Goal: Task Accomplishment & Management: Use online tool/utility

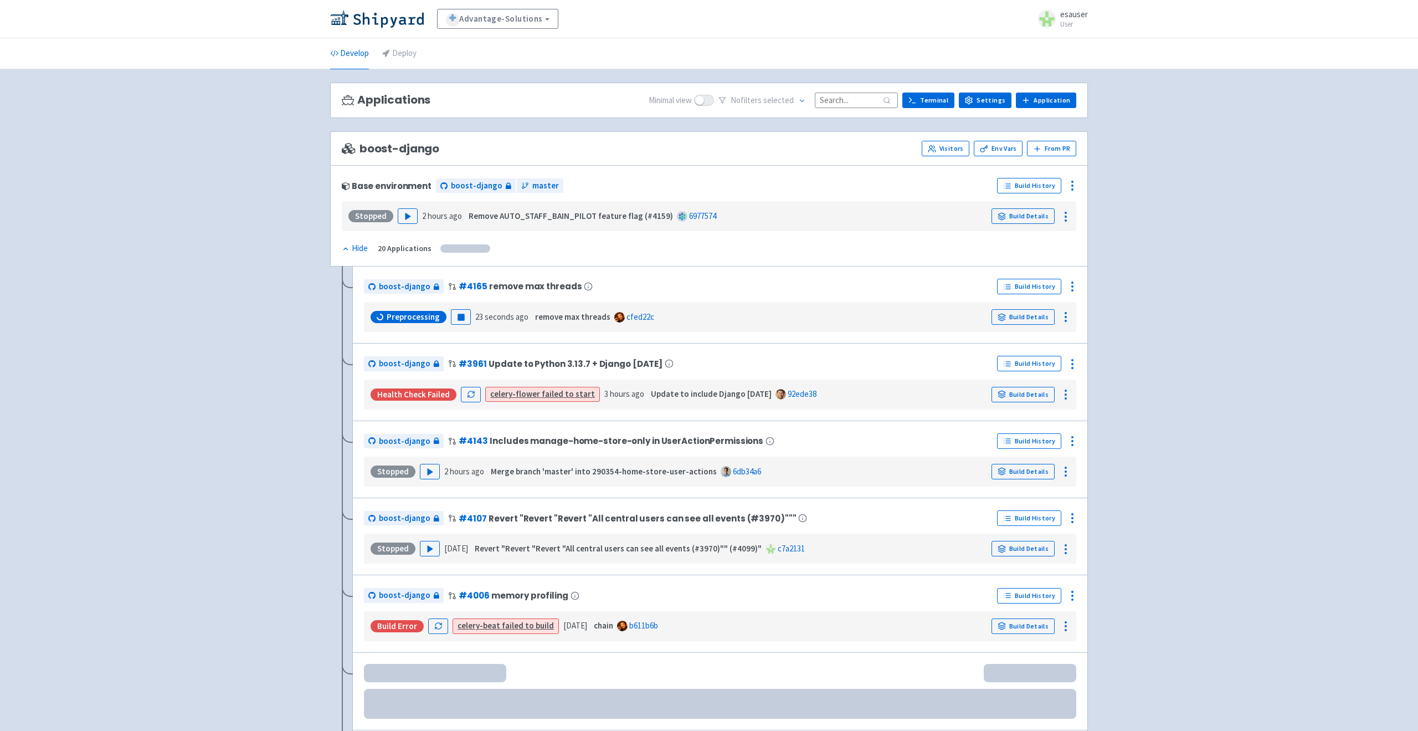
click at [422, 50] on li "Deploy" at bounding box center [400, 53] width 48 height 30
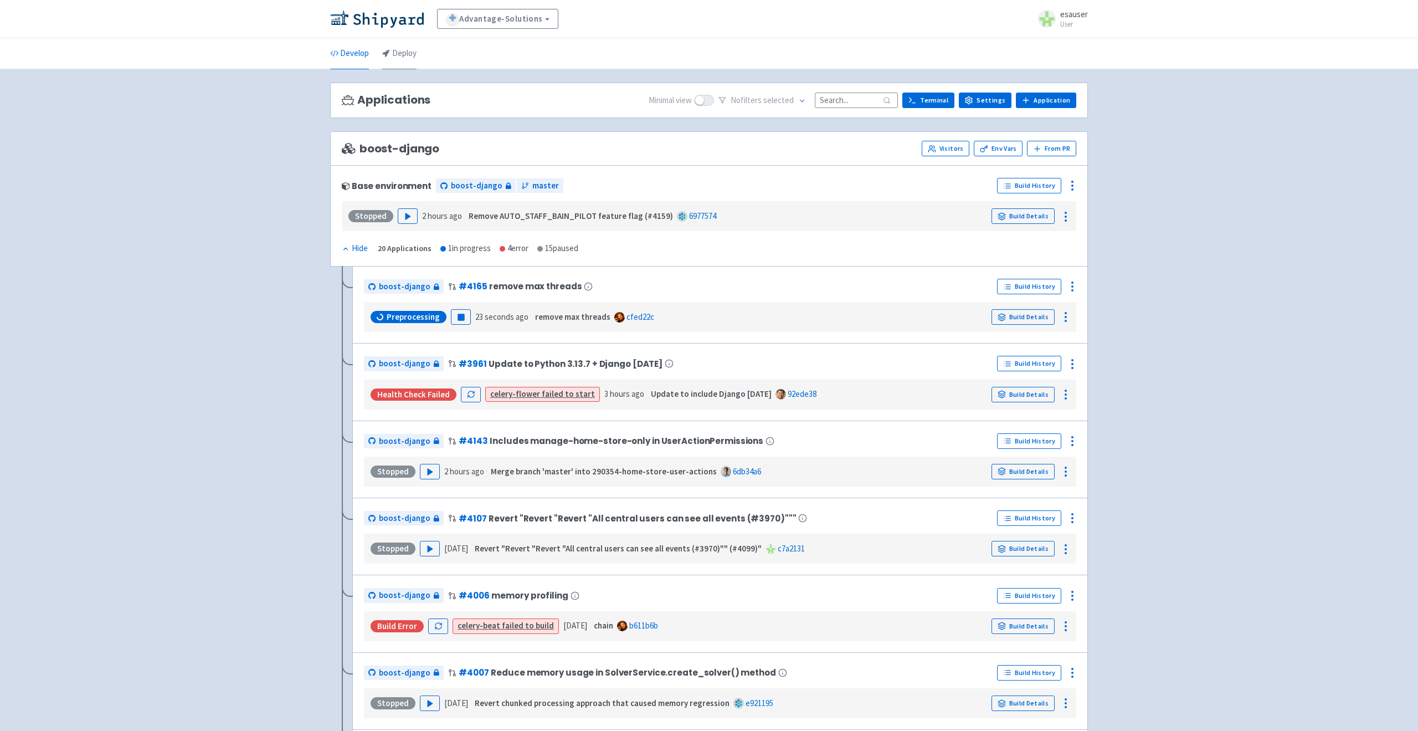
click at [412, 64] on link "Deploy" at bounding box center [399, 53] width 34 height 31
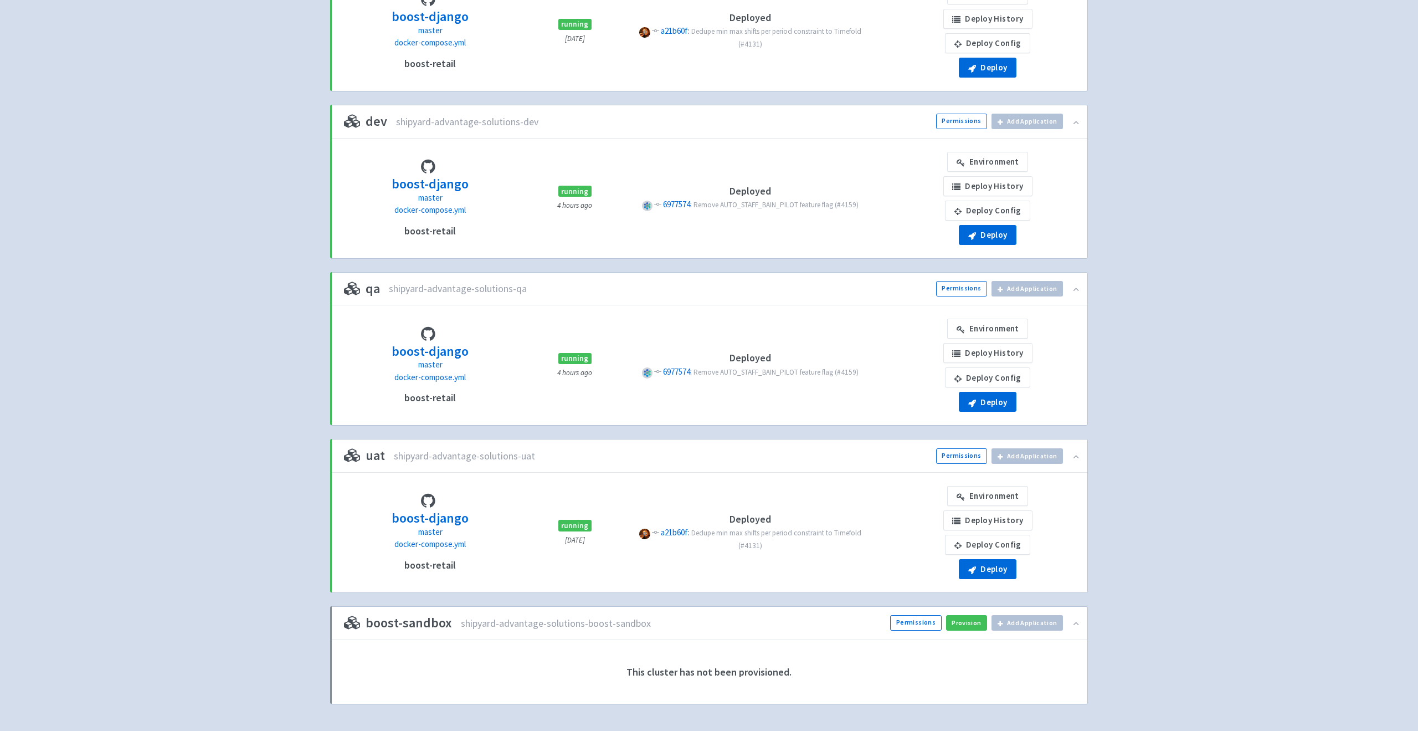
scroll to position [192, 0]
click at [983, 569] on button "Deploy" at bounding box center [988, 571] width 58 height 20
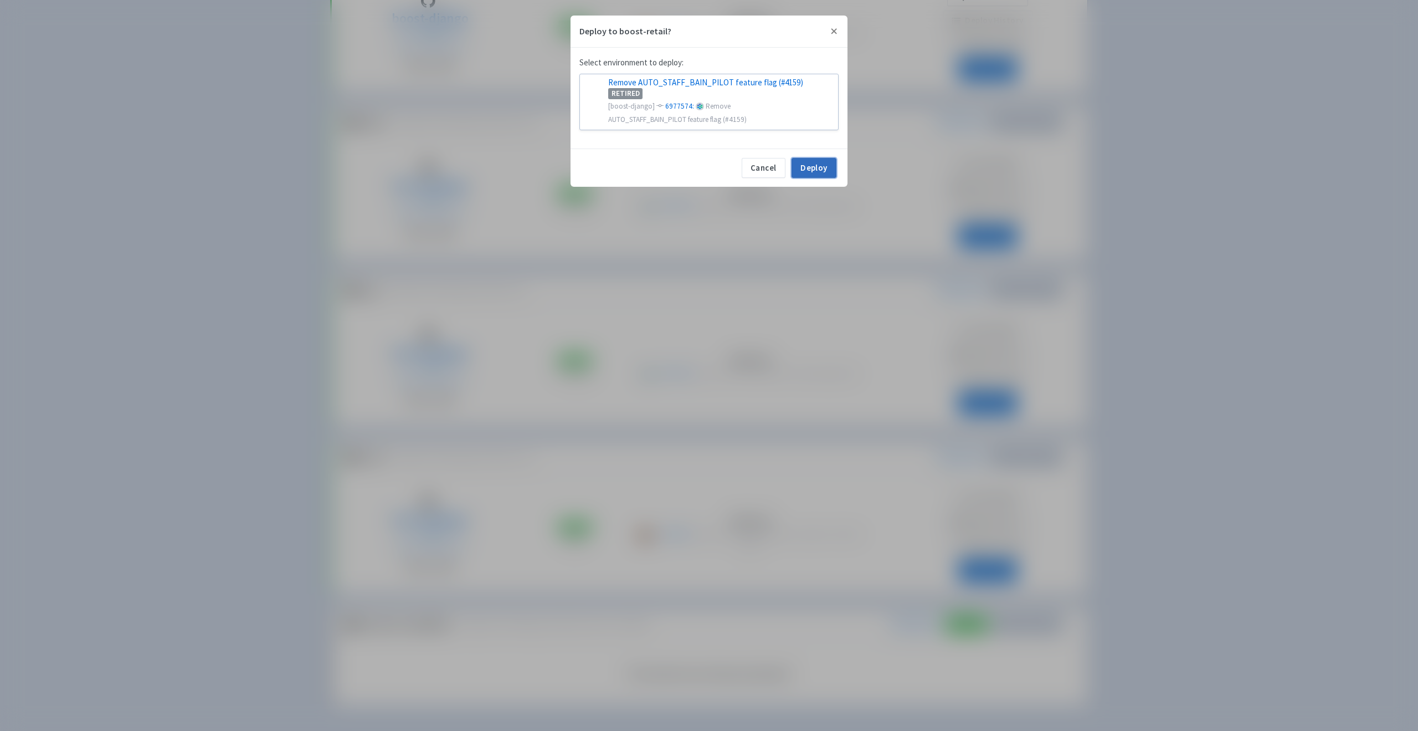
click at [810, 165] on button "Deploy" at bounding box center [814, 168] width 45 height 20
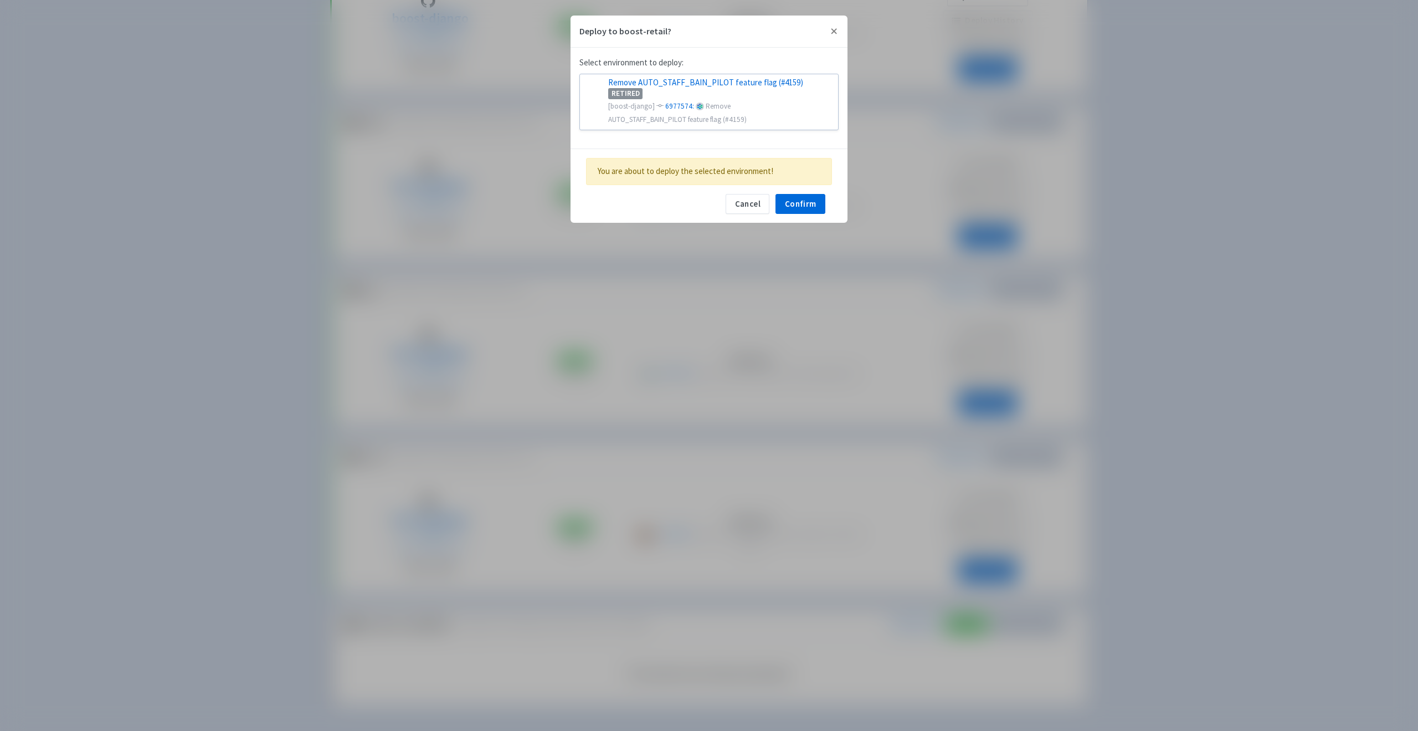
click at [802, 216] on div "Cancel Deploy You are about to deploy the selected environment! Cancel Confirm" at bounding box center [709, 185] width 277 height 74
click at [802, 209] on button "Confirm" at bounding box center [801, 204] width 50 height 20
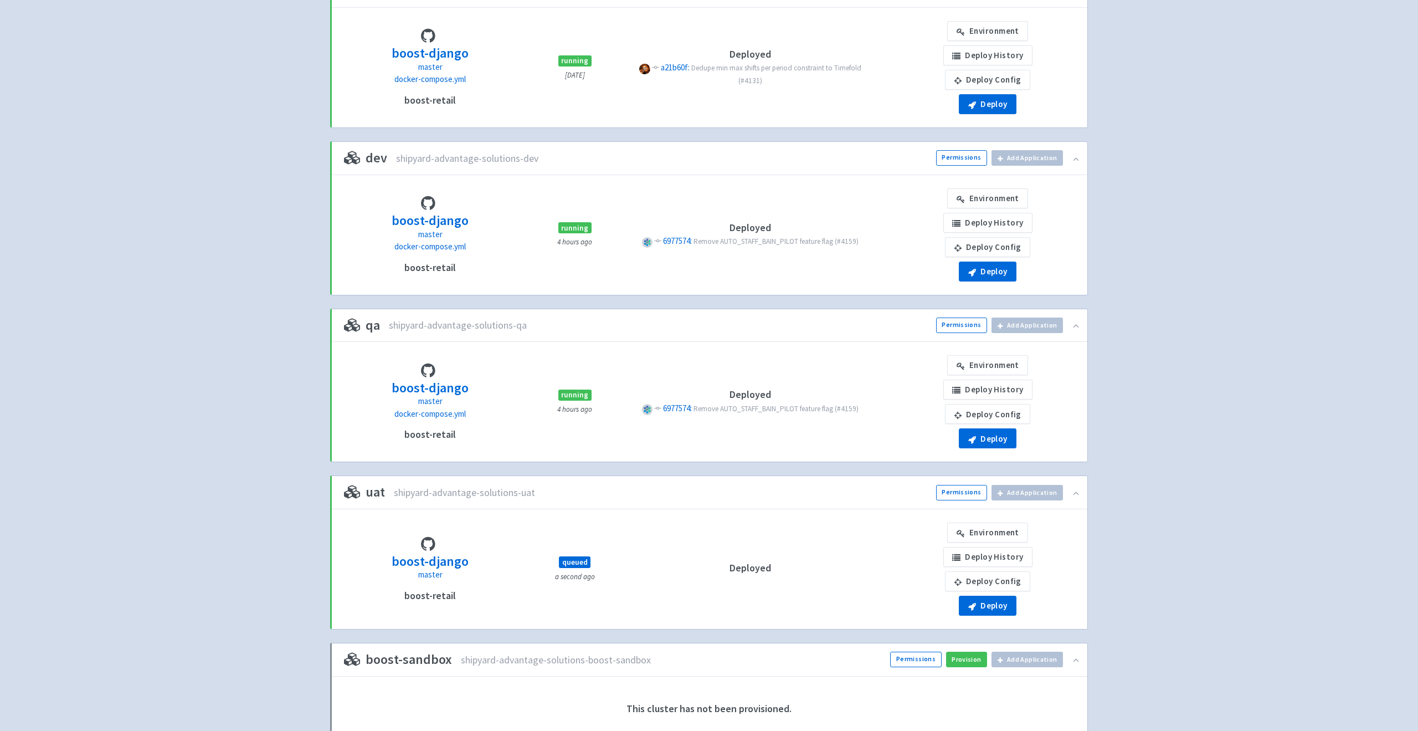
scroll to position [172, 0]
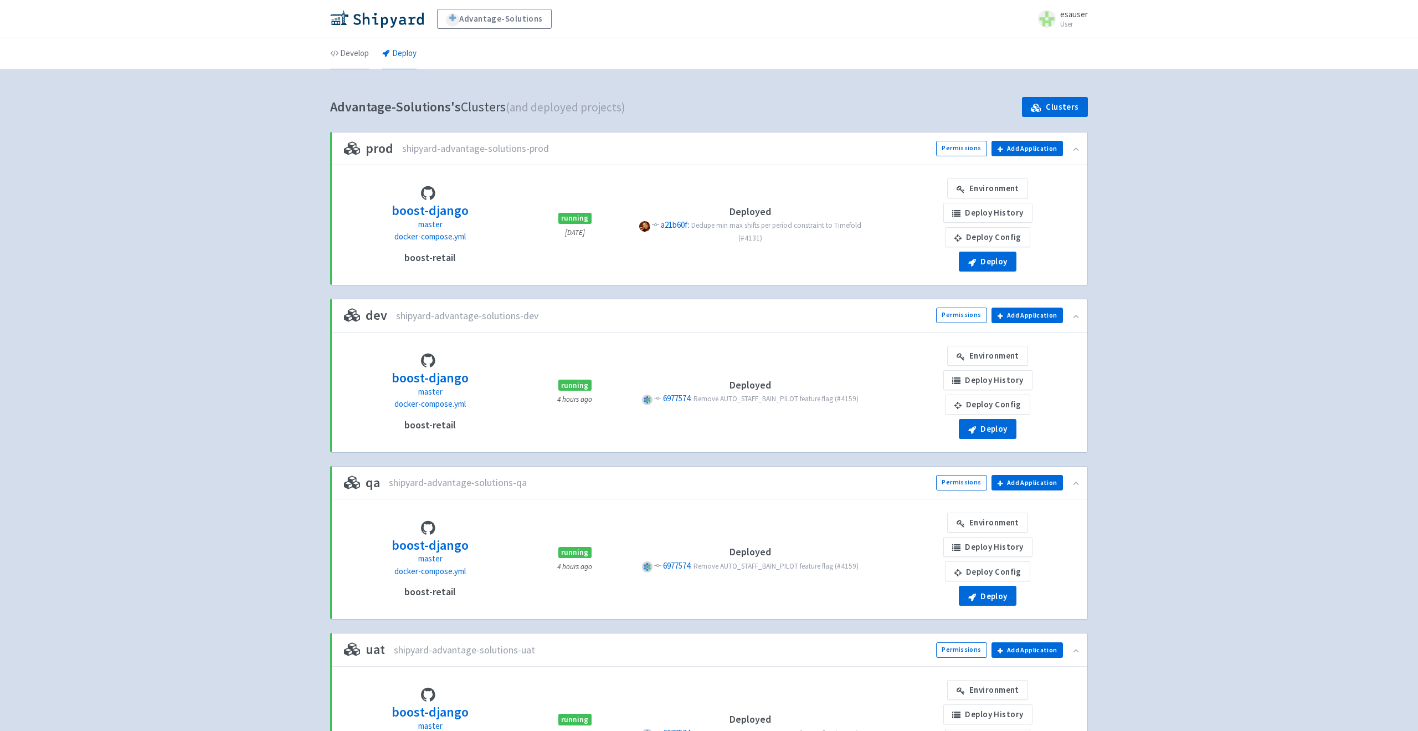
click at [354, 66] on link "Develop" at bounding box center [349, 53] width 39 height 31
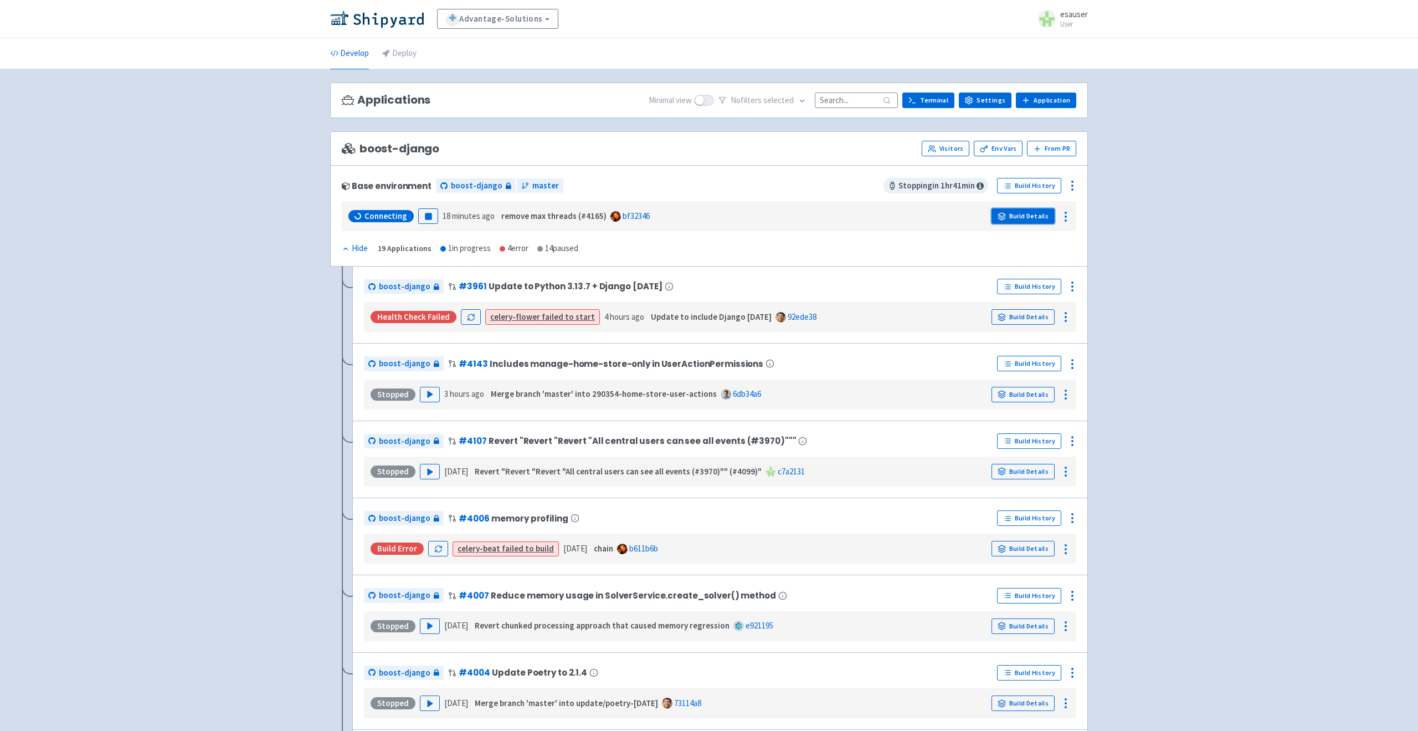
click at [1033, 221] on link "Build Details" at bounding box center [1023, 216] width 63 height 16
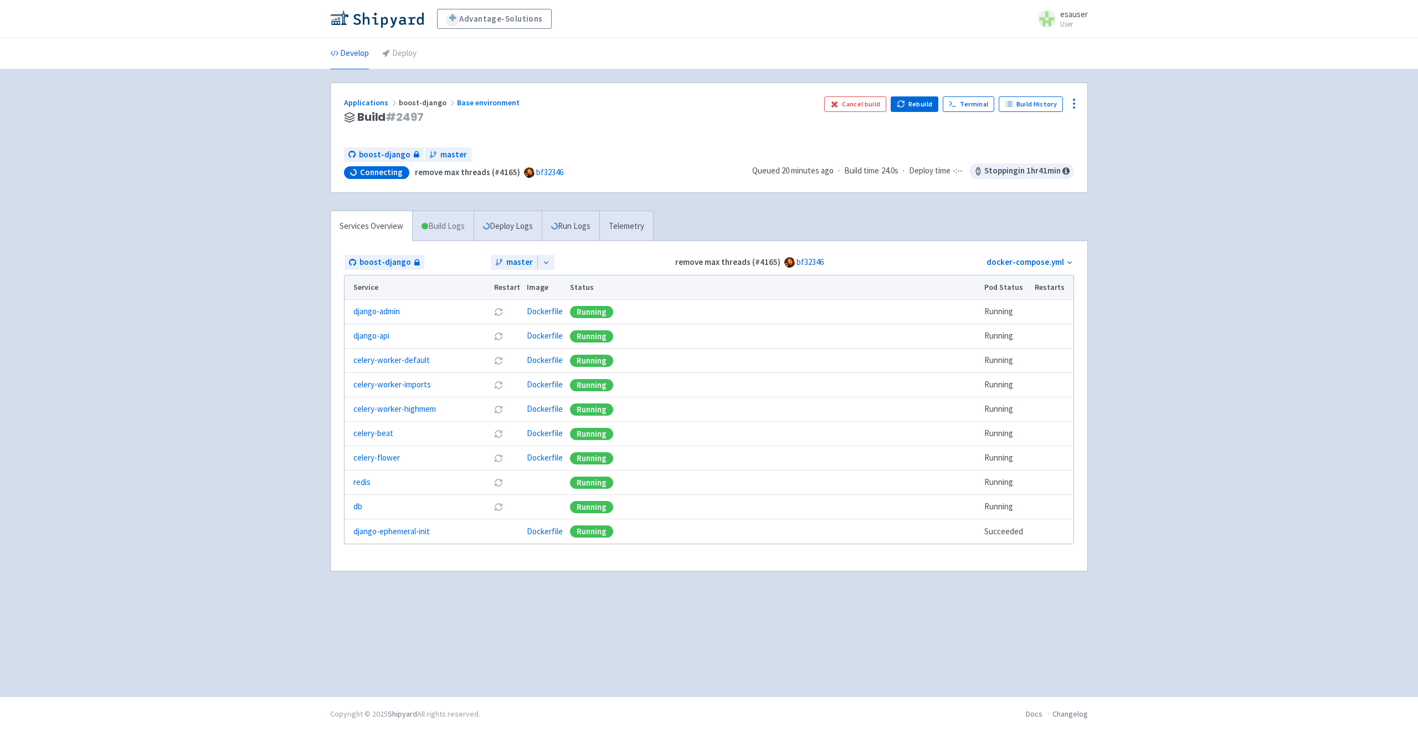
click at [439, 238] on link "Build Logs" at bounding box center [443, 226] width 61 height 30
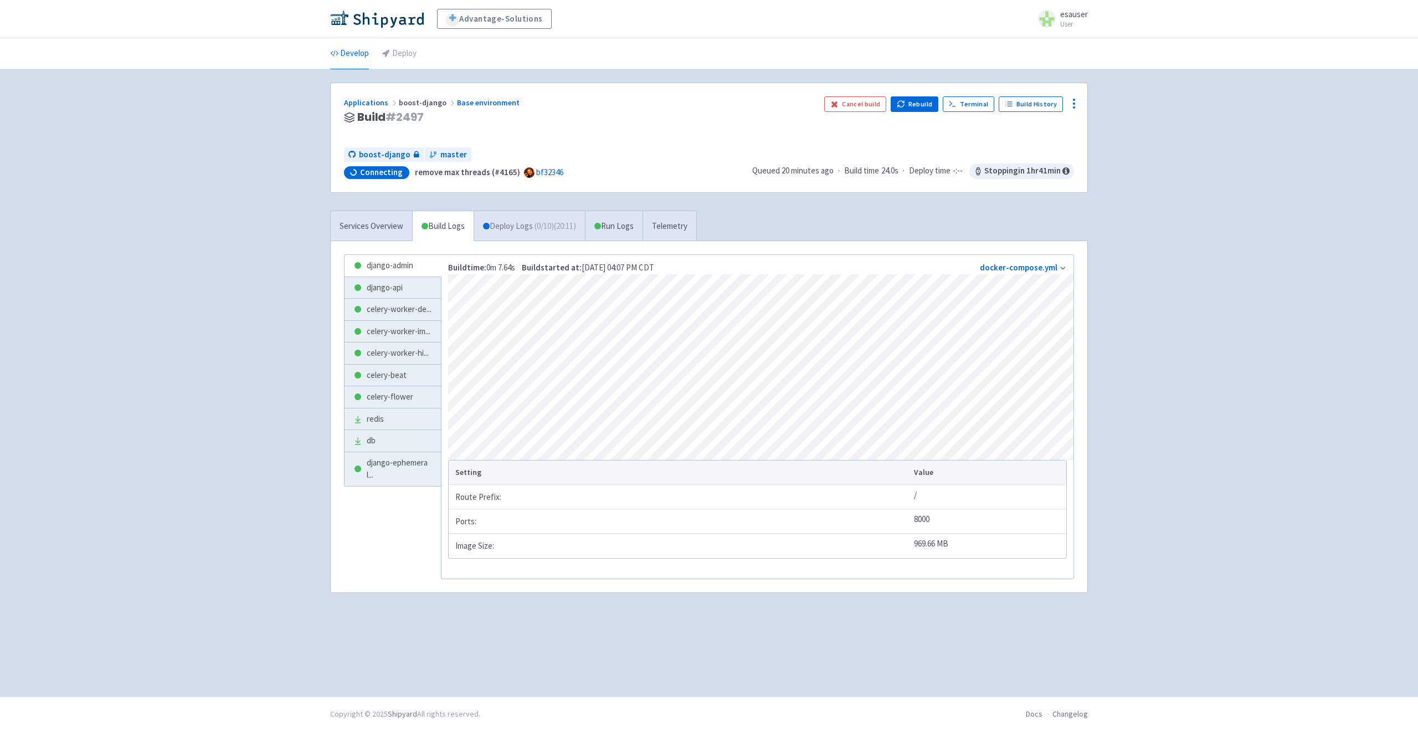
click at [572, 229] on span "( 0 / 10 ) (20:11)" at bounding box center [556, 226] width 42 height 13
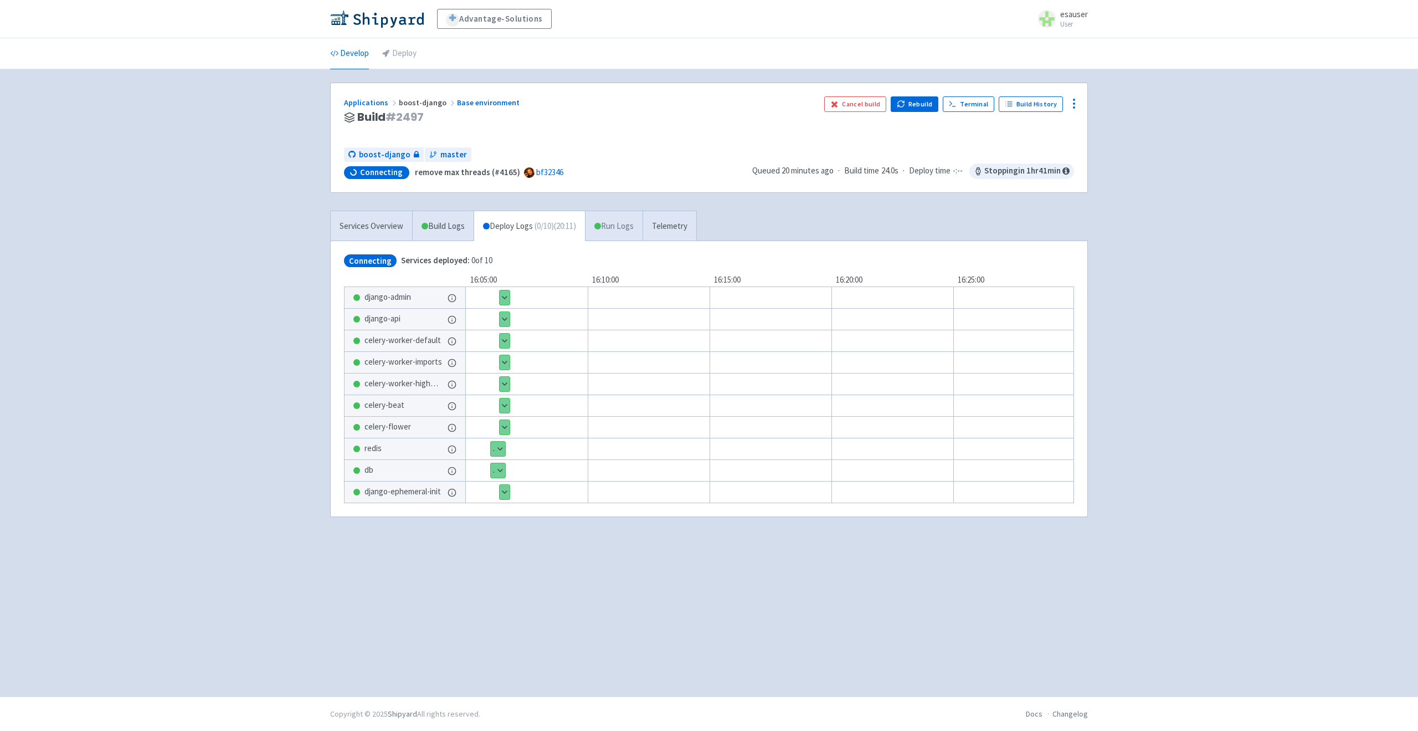
click at [612, 229] on link "Run Logs" at bounding box center [614, 226] width 58 height 30
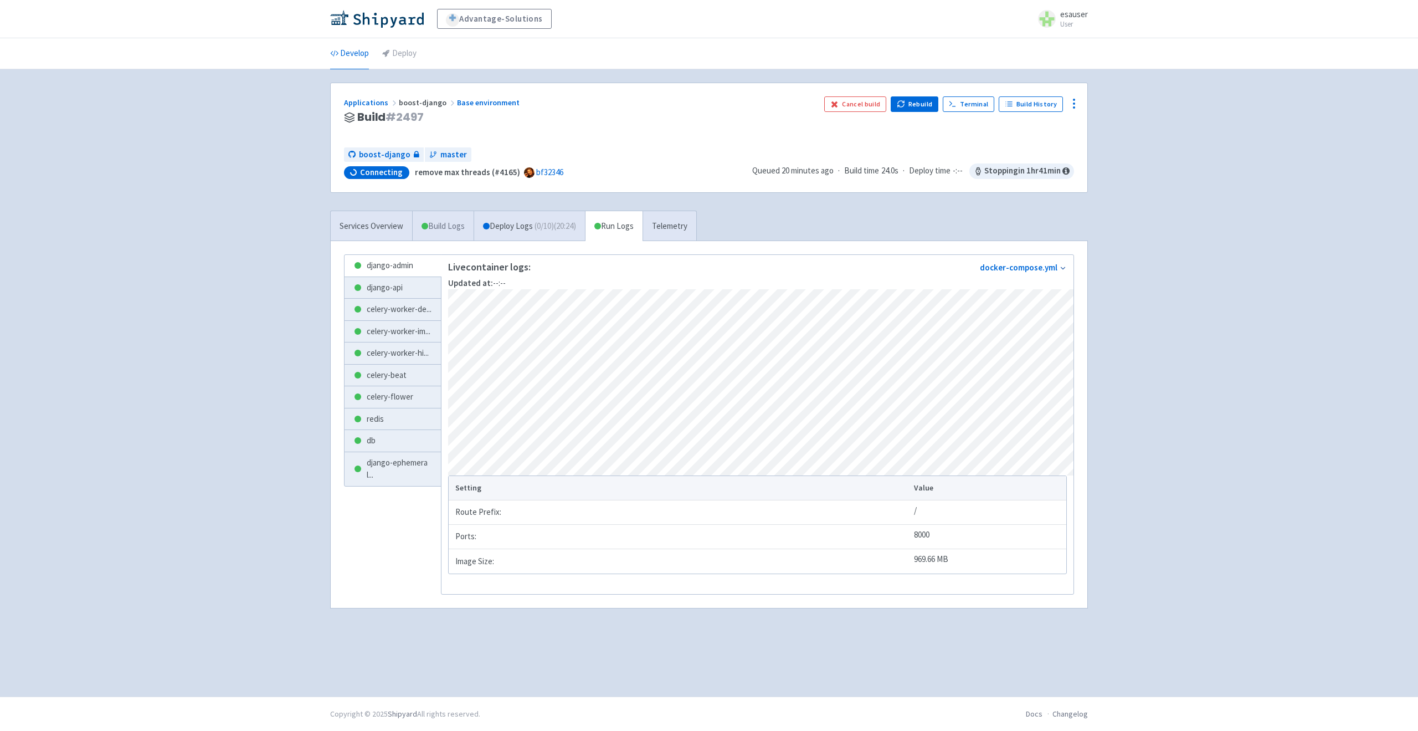
click at [449, 216] on link "Build Logs" at bounding box center [443, 226] width 61 height 30
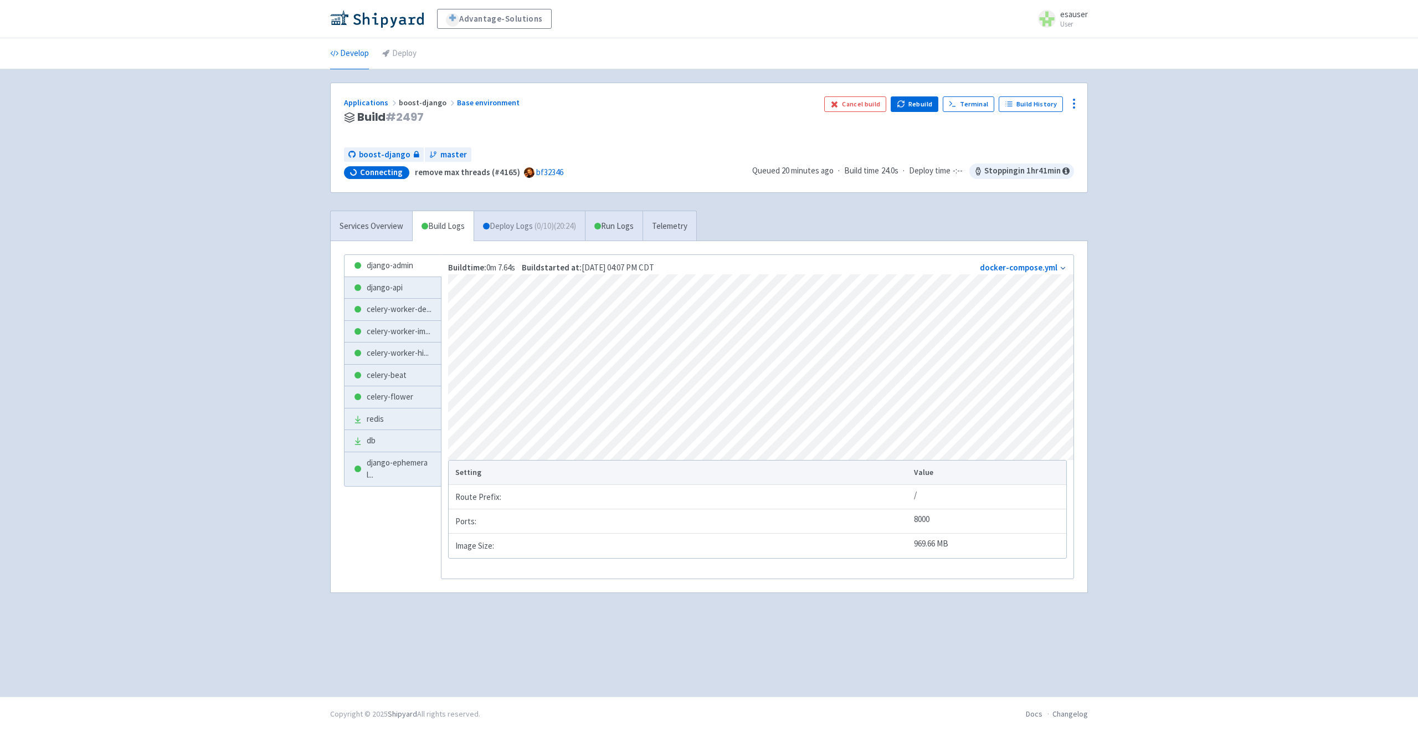
click at [512, 223] on link "Deploy Logs ( 0 / 10 ) (20:24)" at bounding box center [529, 226] width 111 height 30
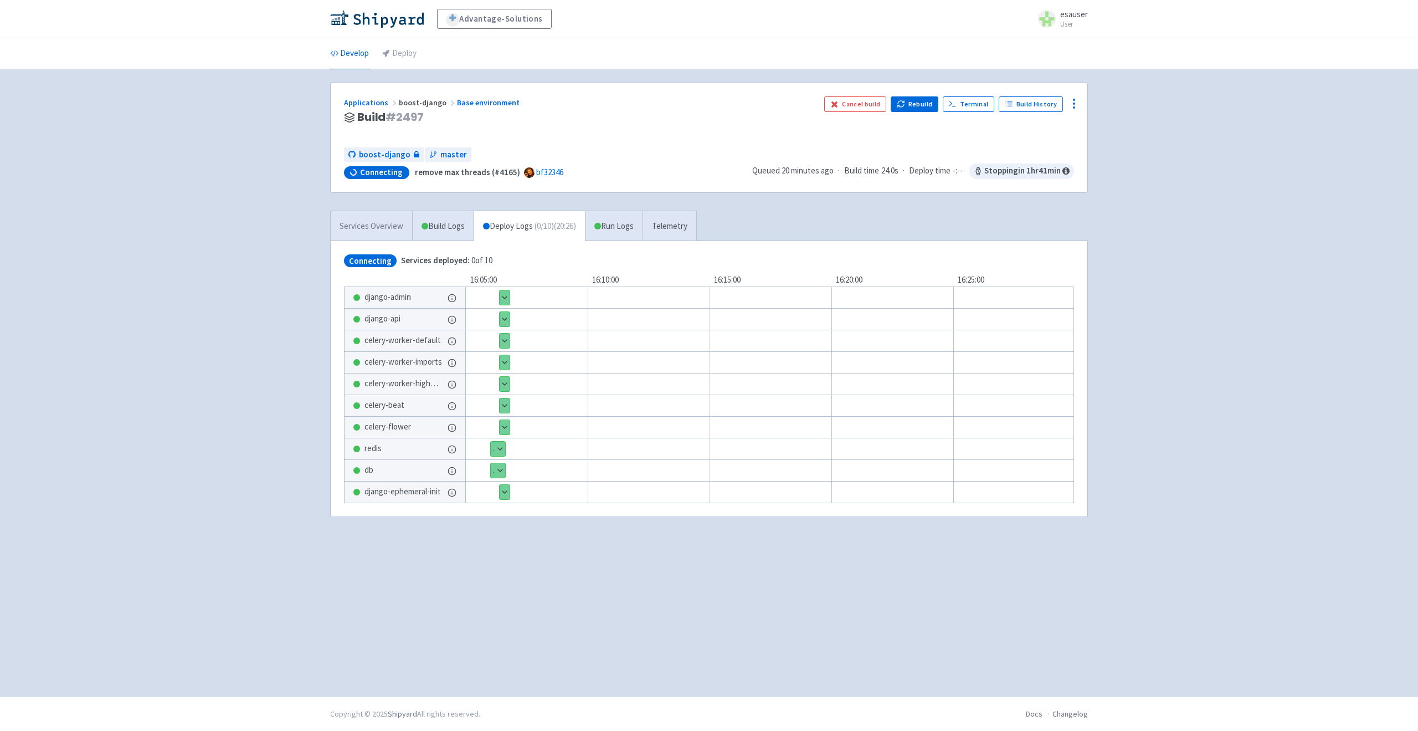
click at [373, 224] on link "Services Overview" at bounding box center [371, 226] width 81 height 30
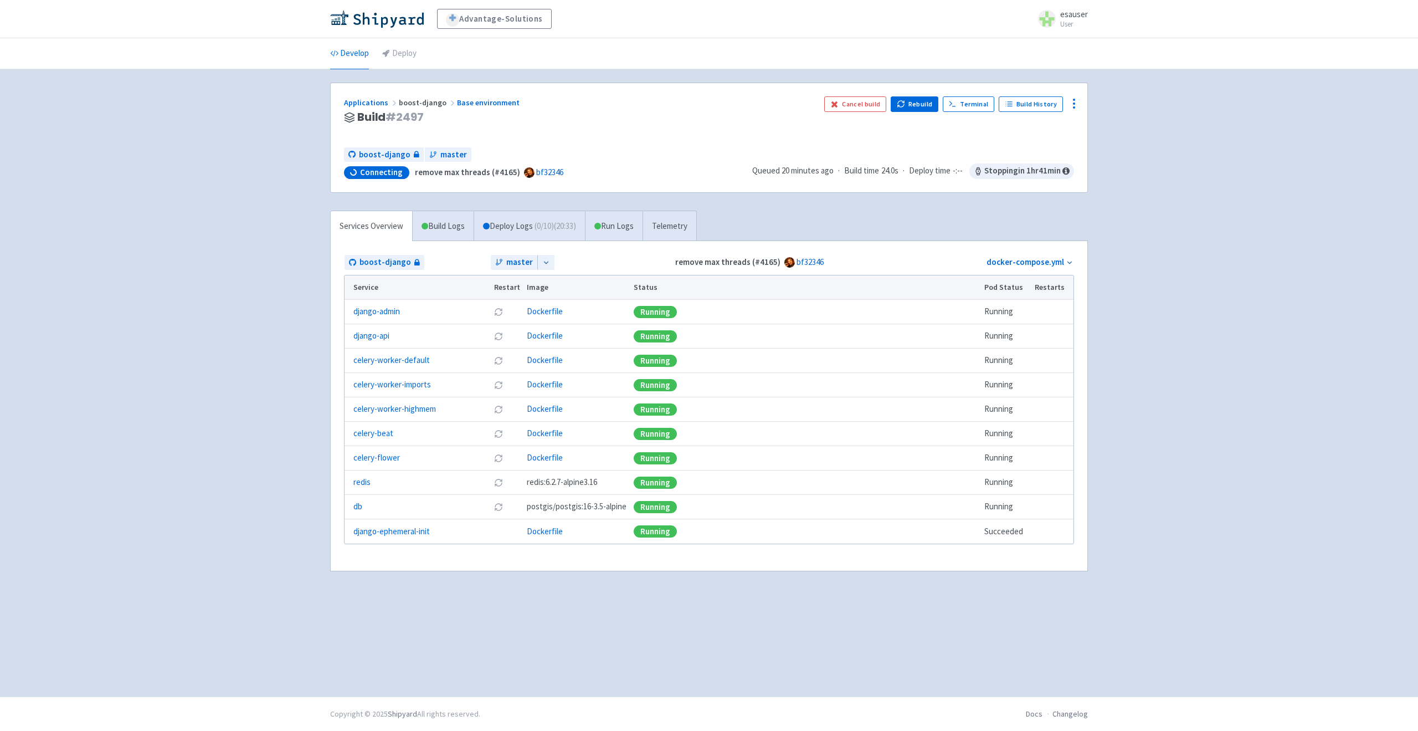
click at [375, 167] on span "Connecting" at bounding box center [381, 172] width 43 height 11
click at [356, 99] on link "Applications" at bounding box center [371, 103] width 55 height 10
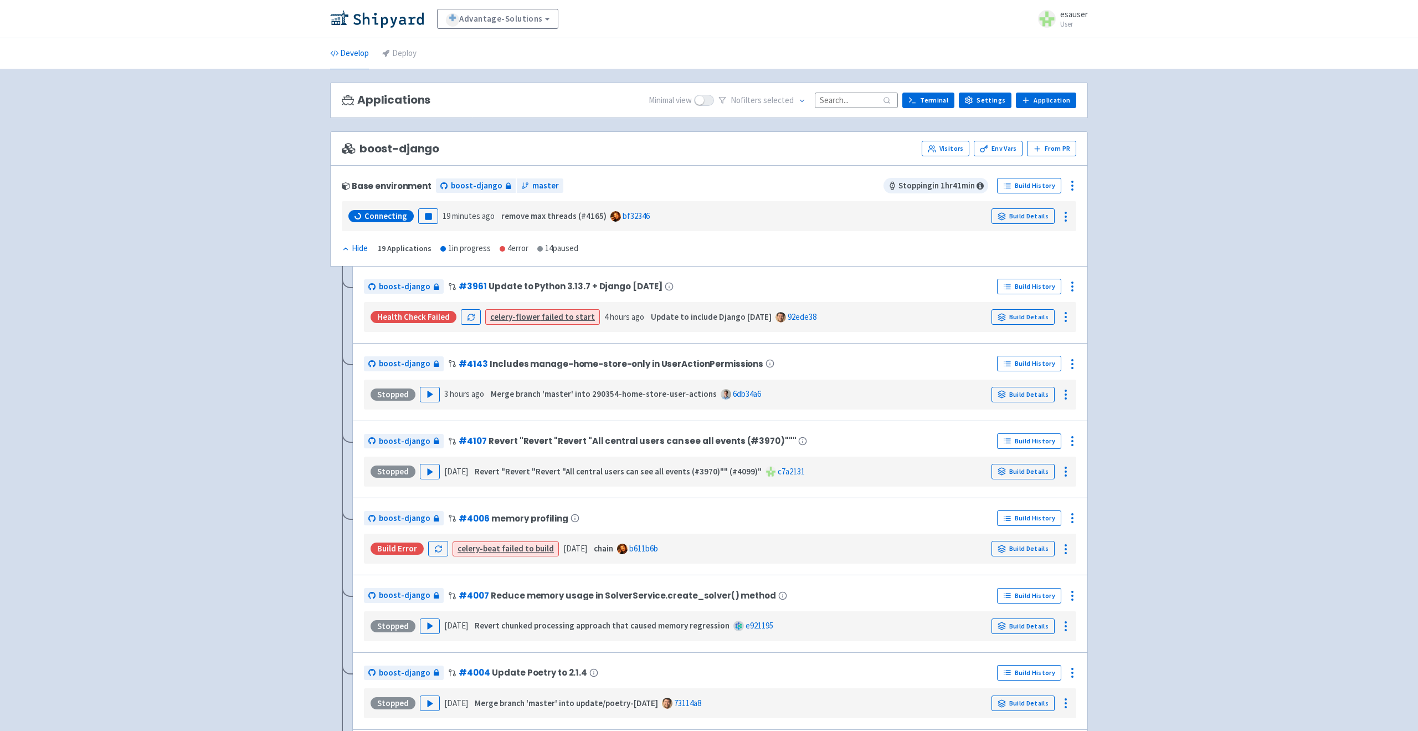
click at [575, 246] on div "14 paused" at bounding box center [557, 248] width 41 height 13
drag, startPoint x: 575, startPoint y: 246, endPoint x: 352, endPoint y: 249, distance: 222.7
click at [352, 249] on div "Hide Show 19 Applications 1 in progress 4 error 14 paused" at bounding box center [460, 248] width 237 height 13
click at [607, 247] on div "Base environment boost-django master Stopping in 1 hr 41 min Build History Conn…" at bounding box center [709, 215] width 758 height 101
click at [819, 314] on div "Health check failed celery-flower failed to start 4 hours ago Update to include…" at bounding box center [720, 316] width 704 height 21
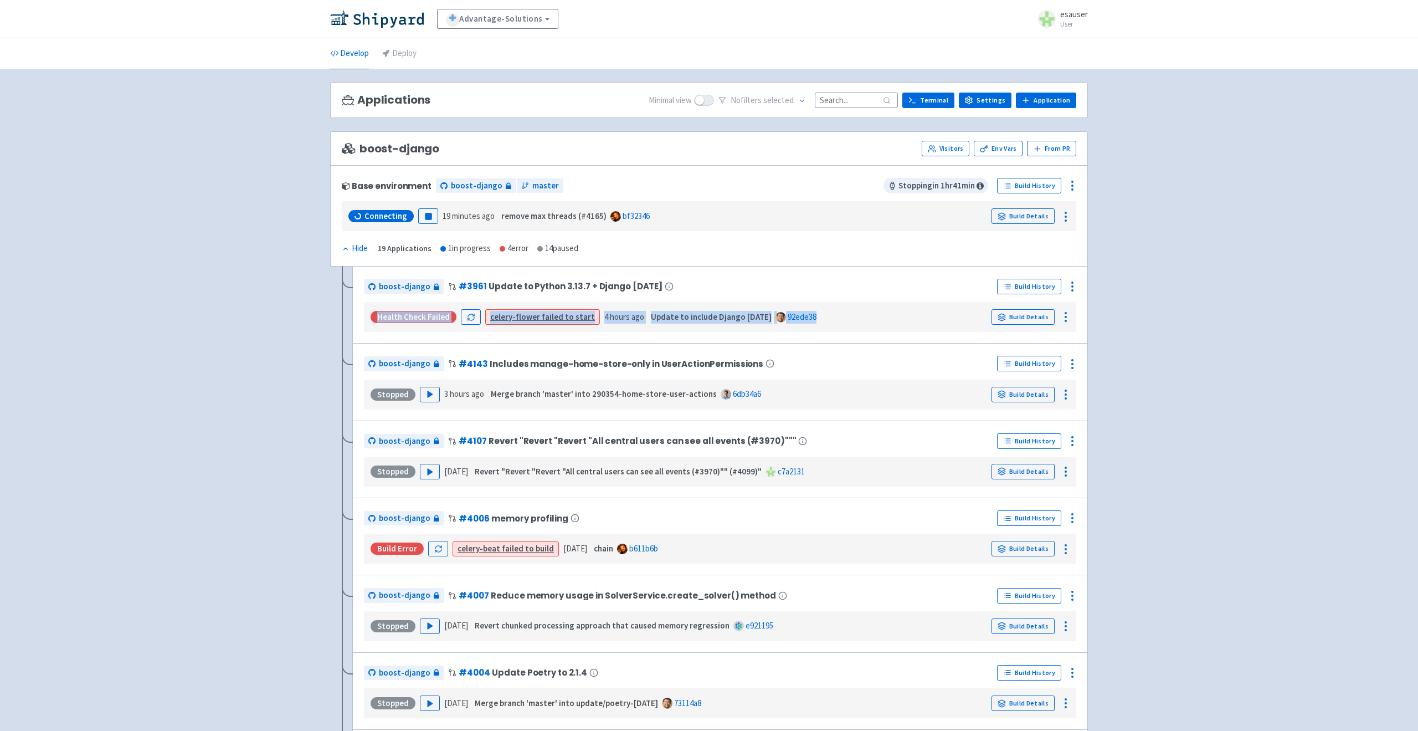
drag, startPoint x: 821, startPoint y: 314, endPoint x: 368, endPoint y: 315, distance: 452.7
click at [368, 315] on div "Health check failed celery-flower failed to start 4 hours ago Update to include…" at bounding box center [720, 316] width 704 height 21
click at [371, 217] on span "Connecting" at bounding box center [386, 216] width 43 height 11
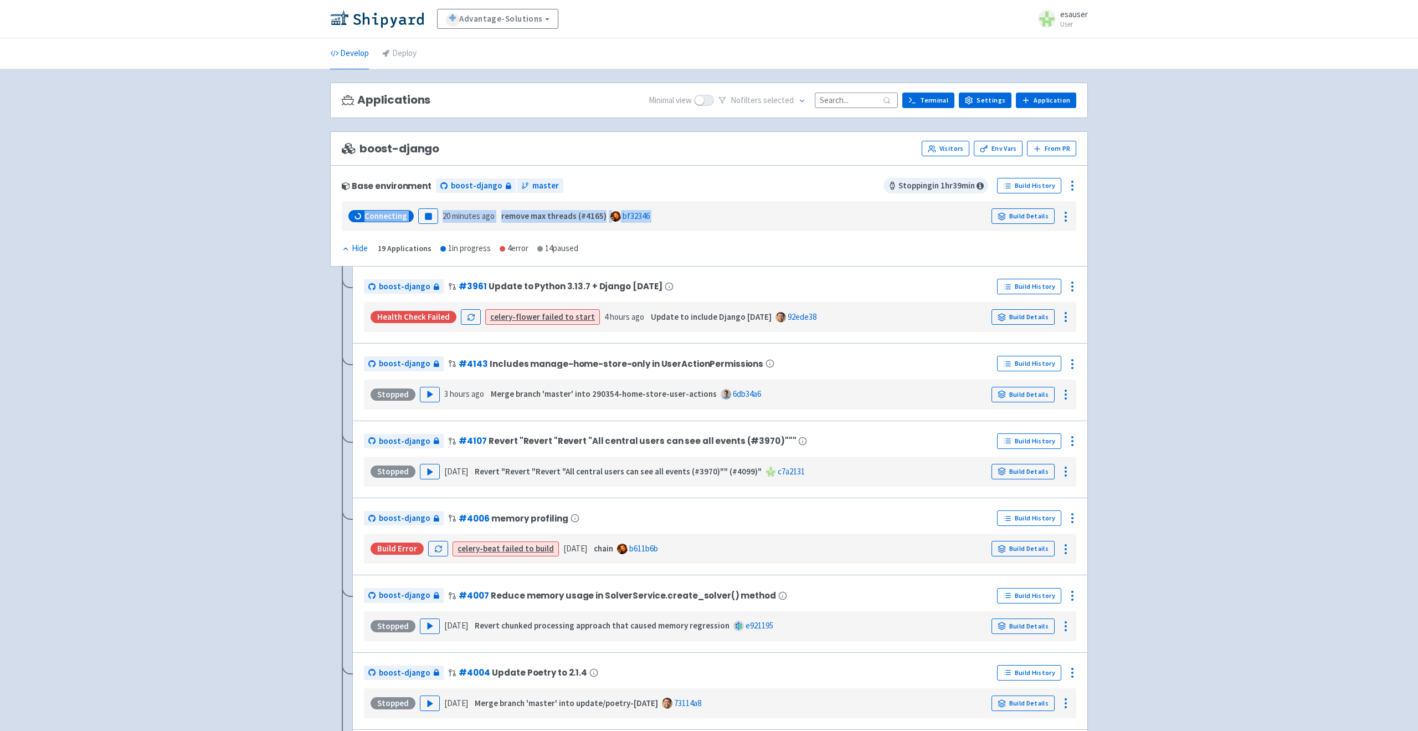
drag, startPoint x: 371, startPoint y: 217, endPoint x: 658, endPoint y: 221, distance: 287.0
click at [658, 221] on div "Connecting Pause 20 minutes ago remove max threads (#4165) bf32346 Build Details" at bounding box center [709, 216] width 726 height 21
drag, startPoint x: 706, startPoint y: 219, endPoint x: 330, endPoint y: 219, distance: 376.2
click at [330, 219] on div "Base environment boost-django master Stopping in 1 hr 39 min Build History Conn…" at bounding box center [709, 215] width 758 height 101
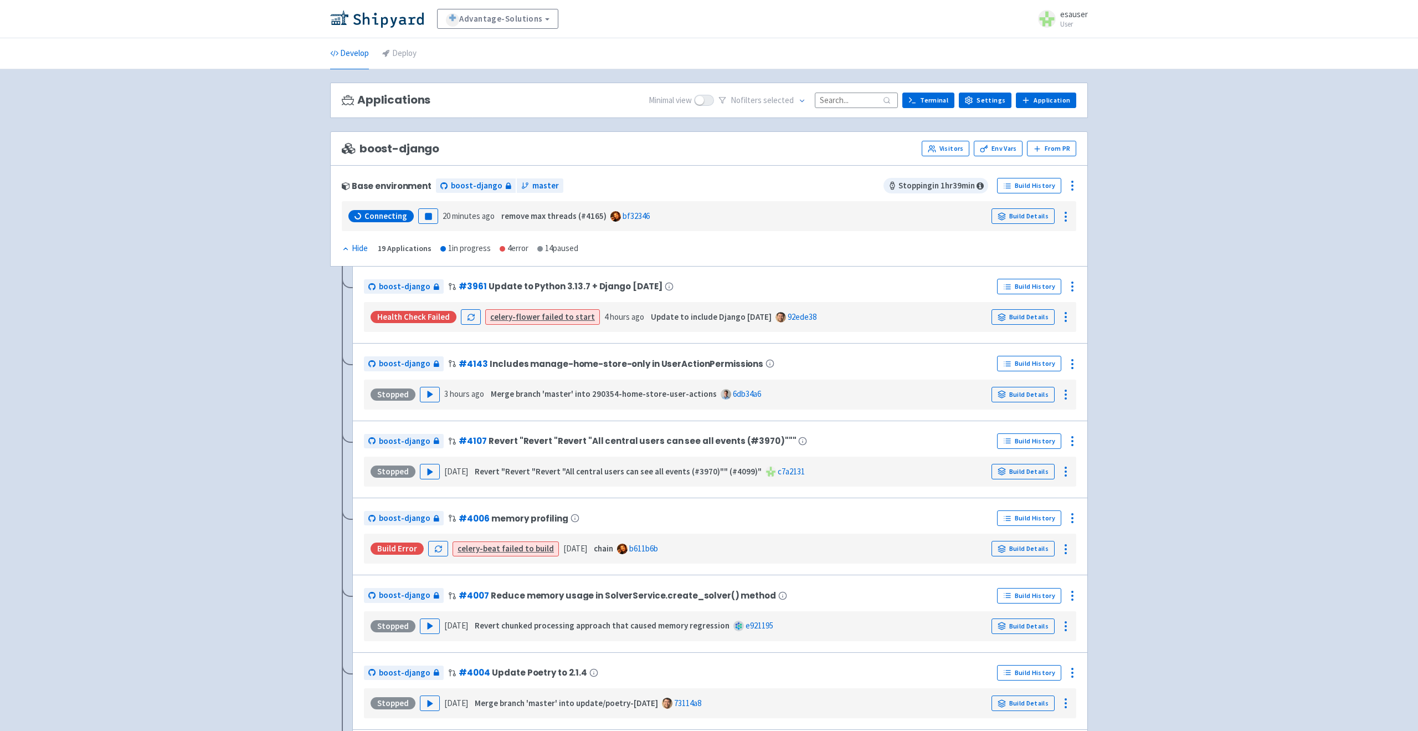
click at [330, 219] on div "Base environment boost-django master Stopping in 1 hr 39 min Build History Conn…" at bounding box center [709, 215] width 758 height 101
click at [367, 184] on div "Base environment" at bounding box center [387, 185] width 90 height 9
drag, startPoint x: 367, startPoint y: 184, endPoint x: 668, endPoint y: 214, distance: 301.8
click at [668, 214] on div "Base environment boost-django master Stopping in 1 hr 39 min Build History Conn…" at bounding box center [709, 204] width 735 height 54
click at [668, 214] on div "Connecting Pause 20 minutes ago remove max threads (#4165) bf32346 Build Details" at bounding box center [709, 216] width 726 height 21
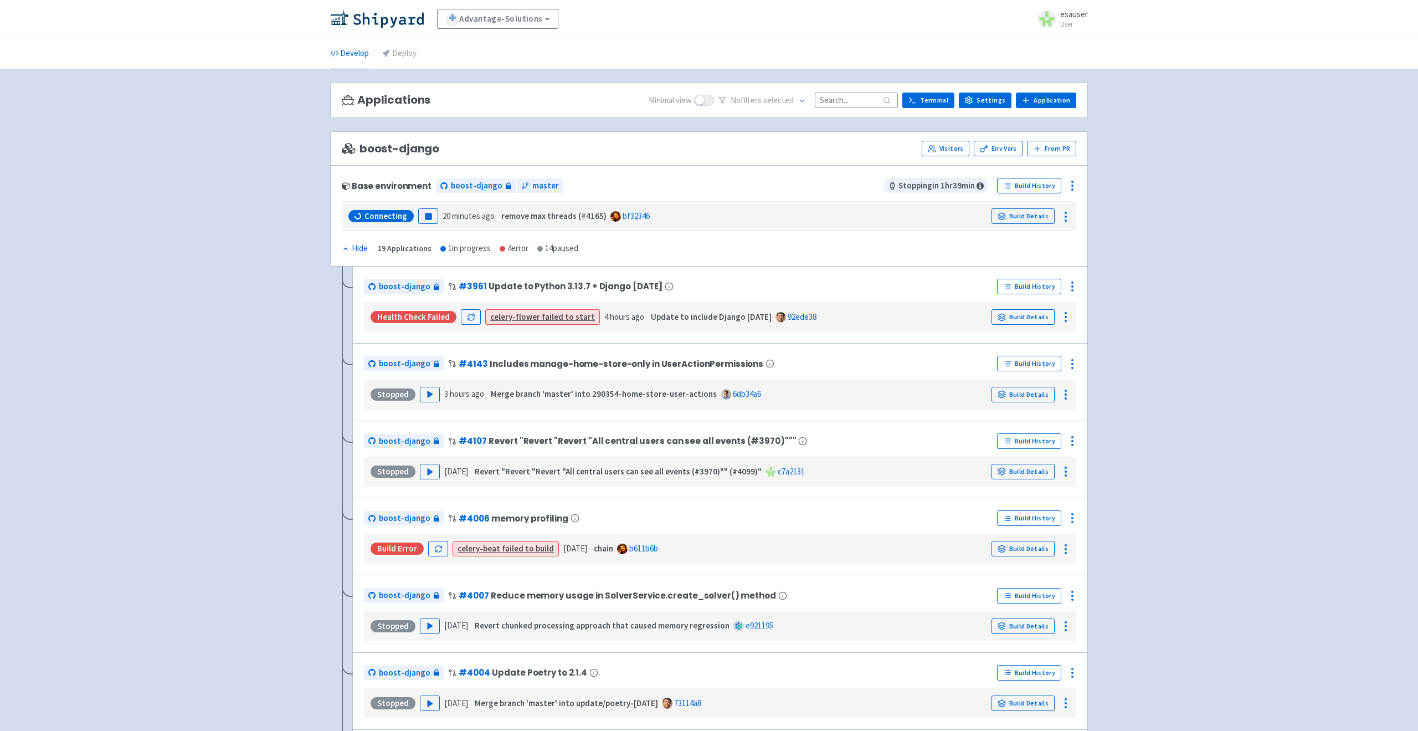
click at [691, 215] on div "Connecting Pause 20 minutes ago remove max threads (#4165) bf32346 Build Details" at bounding box center [709, 216] width 726 height 21
click at [767, 222] on div "Connecting Pause 20 minutes ago remove max threads (#4165) bf32346 Build Details" at bounding box center [709, 216] width 726 height 21
click at [911, 217] on div "Connecting Pause 20 minutes ago remove max threads (#4165) bf32346 Build Details" at bounding box center [709, 216] width 726 height 21
click at [391, 217] on span "Connecting" at bounding box center [386, 216] width 43 height 11
click at [1027, 215] on link "Build Details" at bounding box center [1023, 216] width 63 height 16
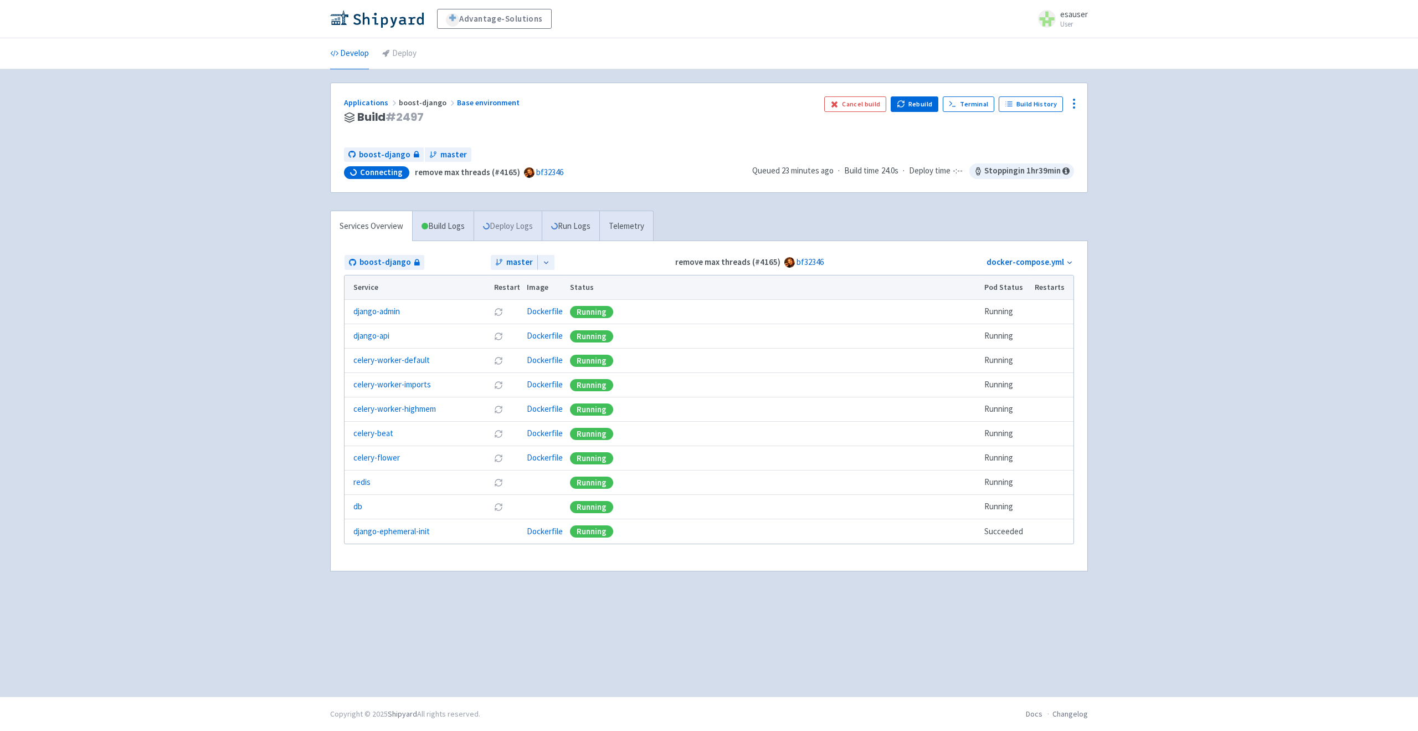
click at [527, 225] on link "Deploy Logs" at bounding box center [508, 226] width 68 height 30
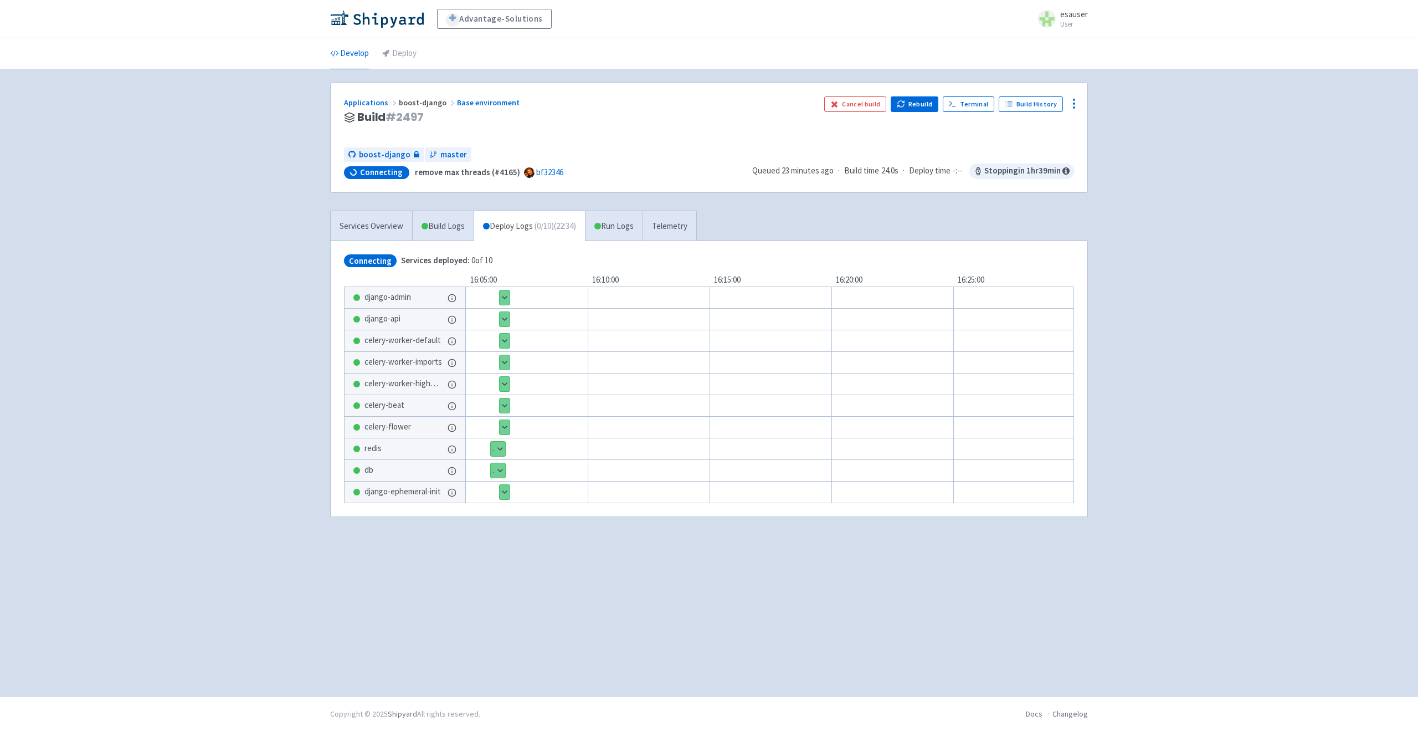
click at [576, 225] on span "( 0 / 10 ) (22:34)" at bounding box center [556, 226] width 42 height 13
click at [611, 227] on link "Run Logs" at bounding box center [614, 226] width 58 height 30
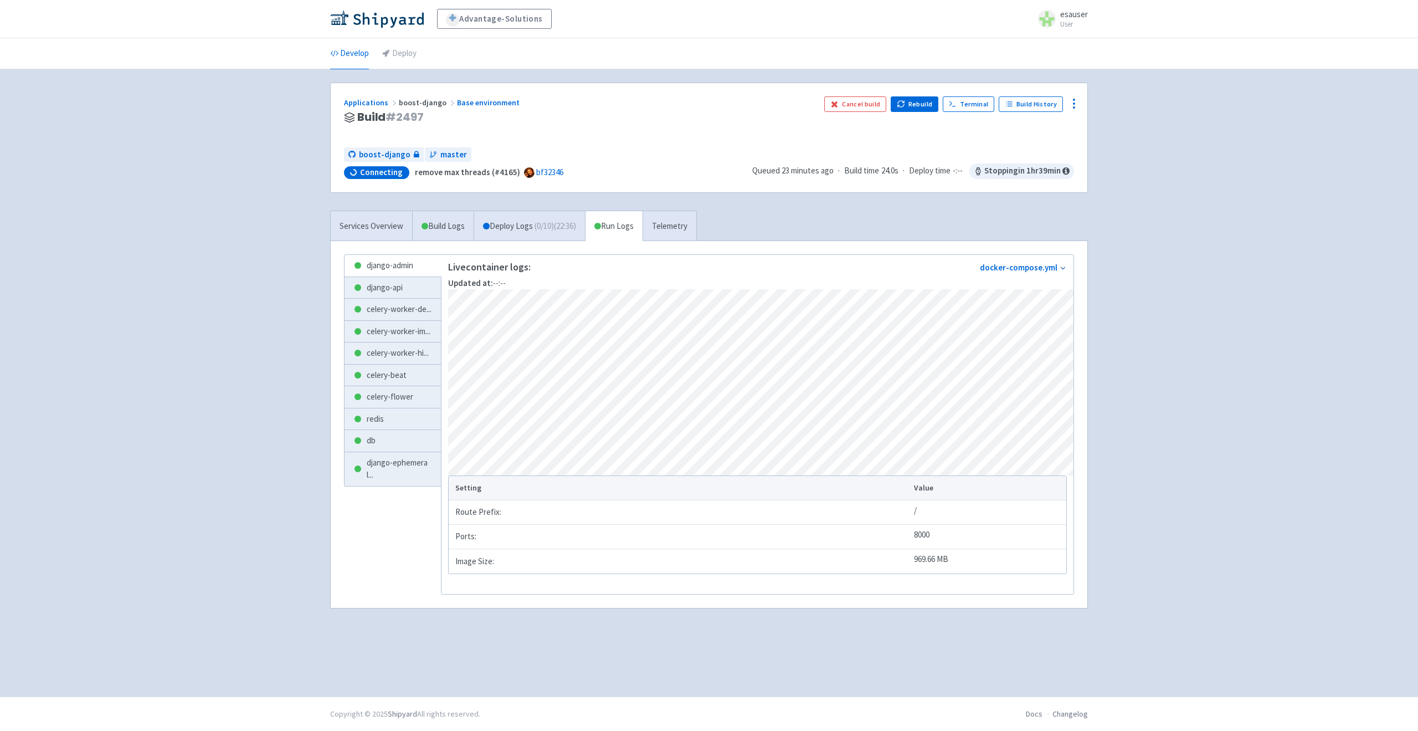
click at [511, 211] on div "Services Overview Build Logs Deploy Logs ( 0 / 10 ) (22:36) Run Logs Telemetry" at bounding box center [513, 226] width 367 height 30
click at [512, 216] on link "Deploy Logs ( 0 / 10 ) (22:37)" at bounding box center [529, 226] width 111 height 30
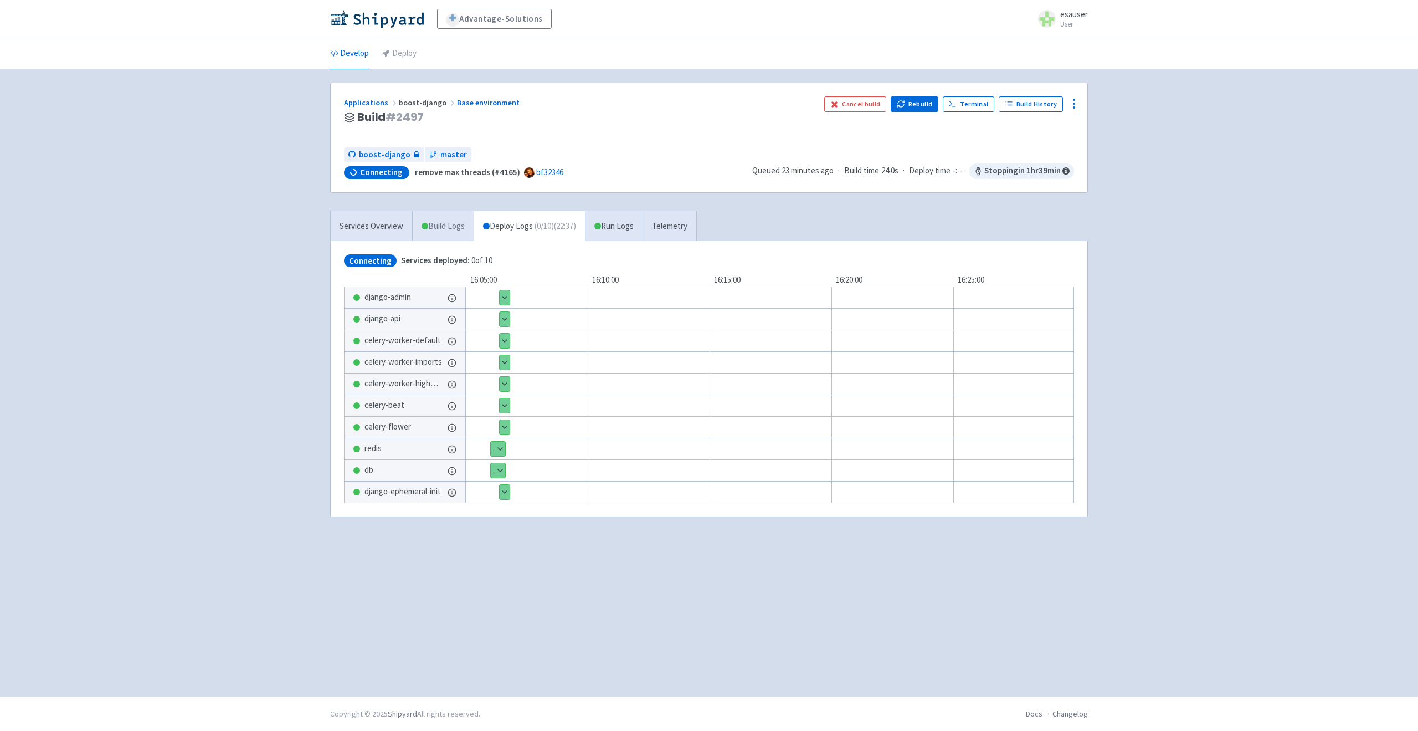
click at [452, 228] on link "Build Logs" at bounding box center [443, 226] width 61 height 30
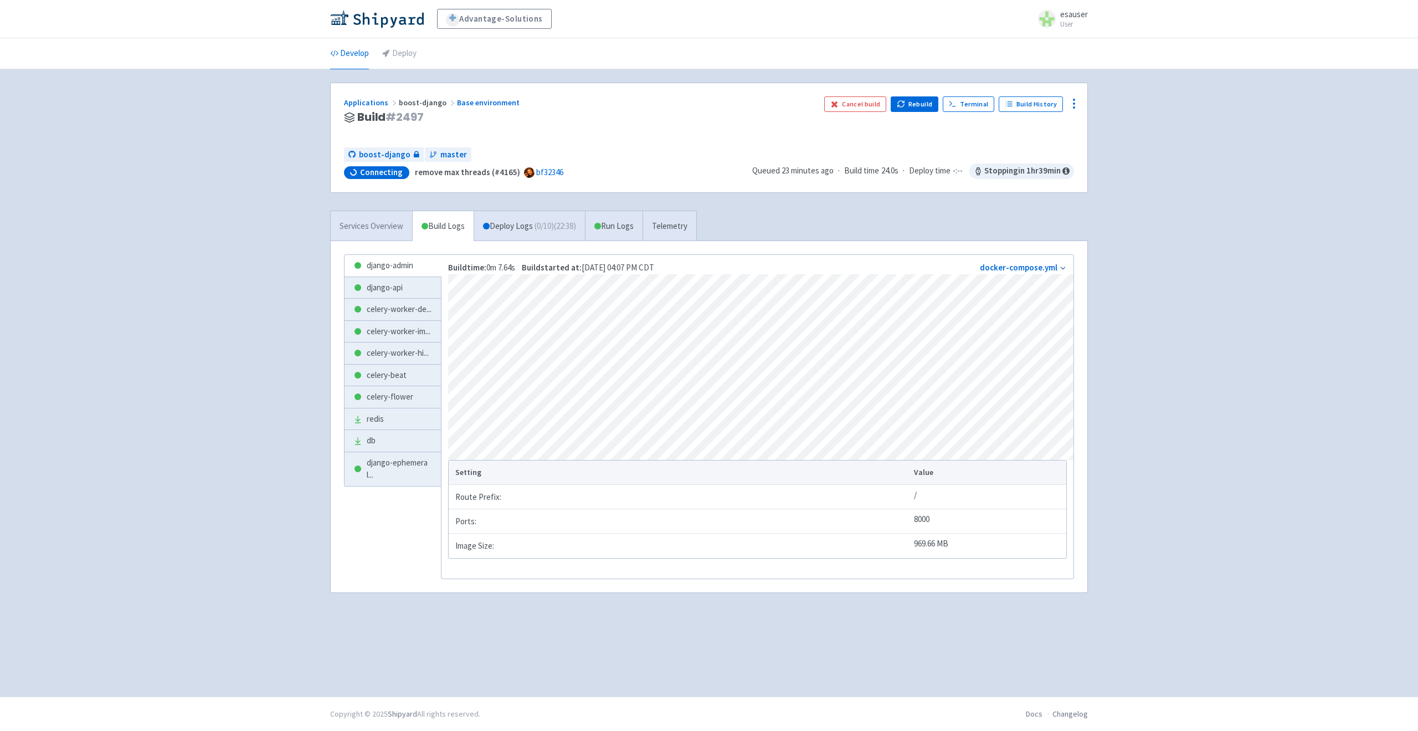
click at [389, 229] on link "Services Overview" at bounding box center [371, 226] width 81 height 30
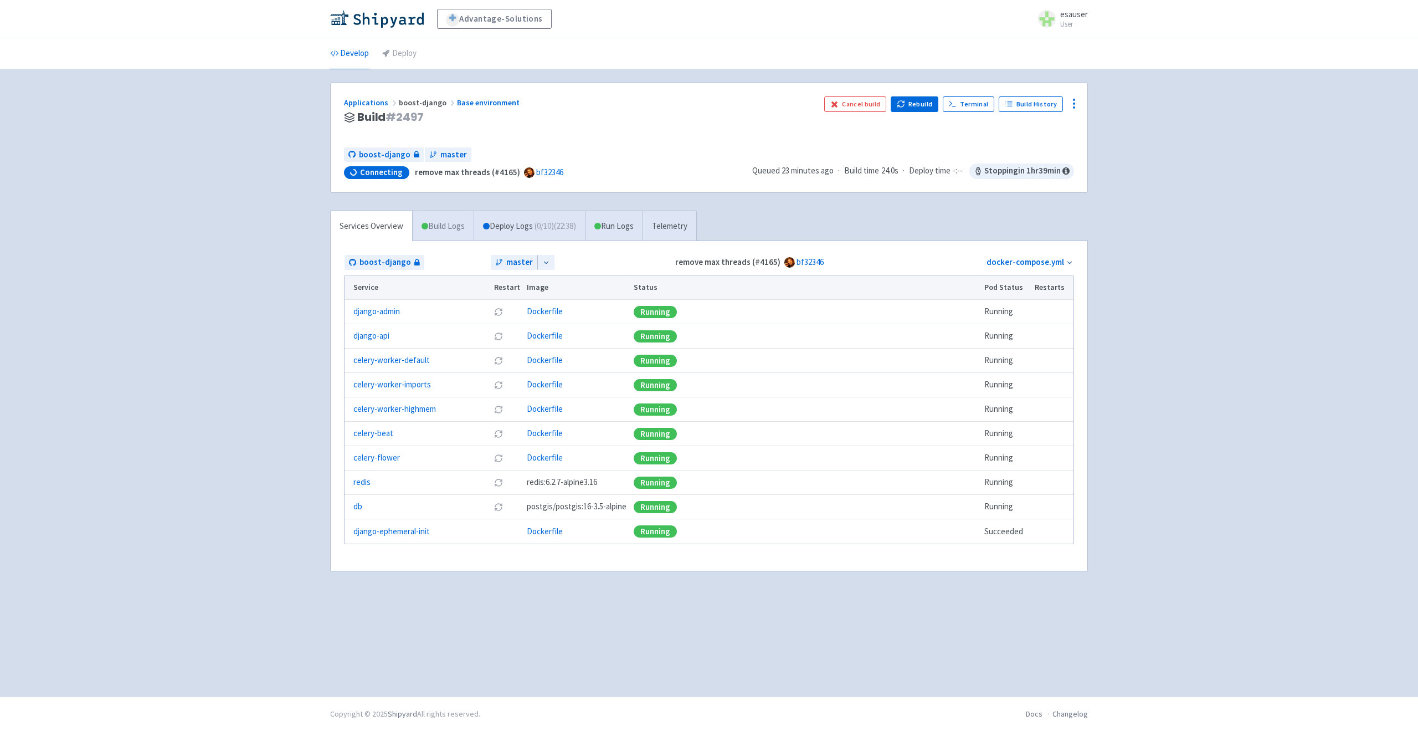
click at [448, 230] on link "Build Logs" at bounding box center [443, 226] width 61 height 30
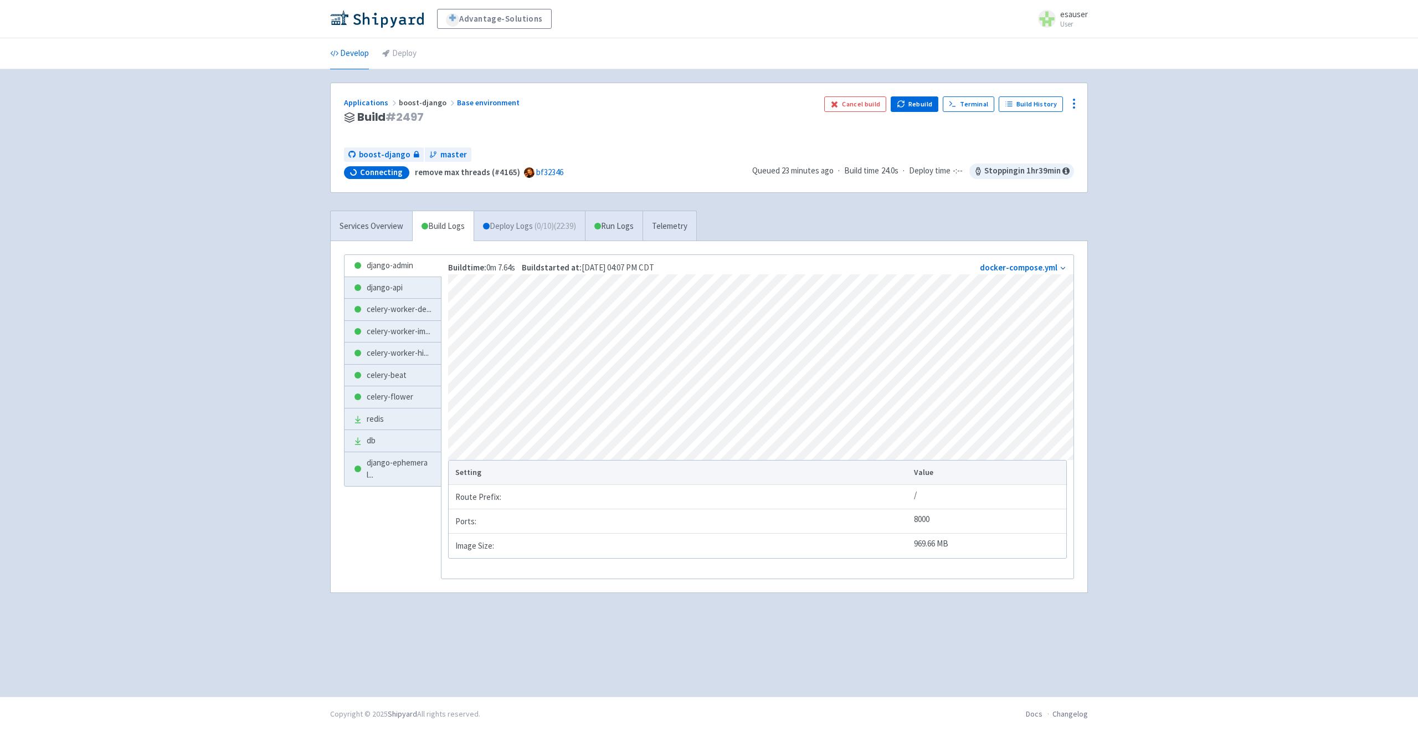
click at [519, 230] on link "Deploy Logs ( 0 / 10 ) (22:39)" at bounding box center [529, 226] width 111 height 30
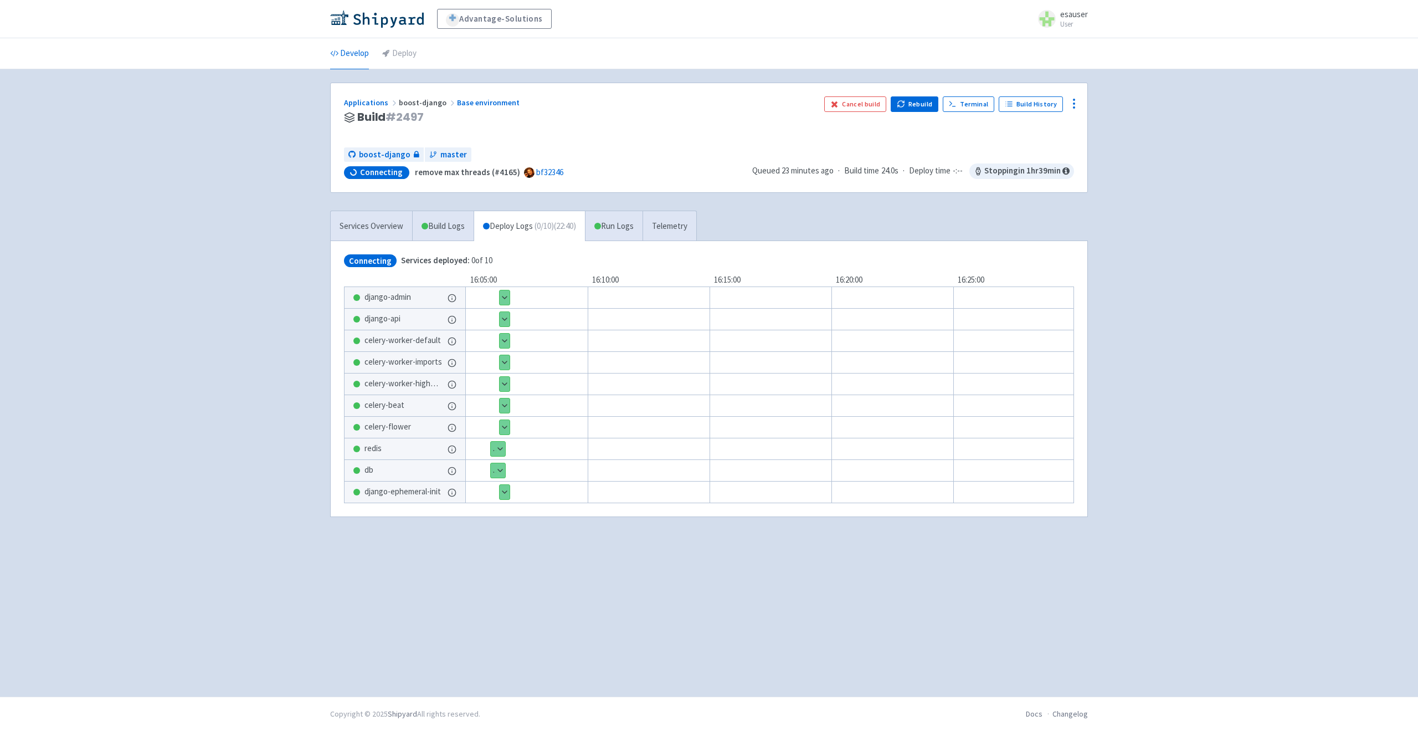
click at [793, 237] on div "Services Overview Build Logs Deploy Logs ( 0 / 10 ) (22:40) Run Logs Telemetry …" at bounding box center [709, 371] width 771 height 320
click at [914, 105] on button "Rebuild" at bounding box center [915, 104] width 48 height 16
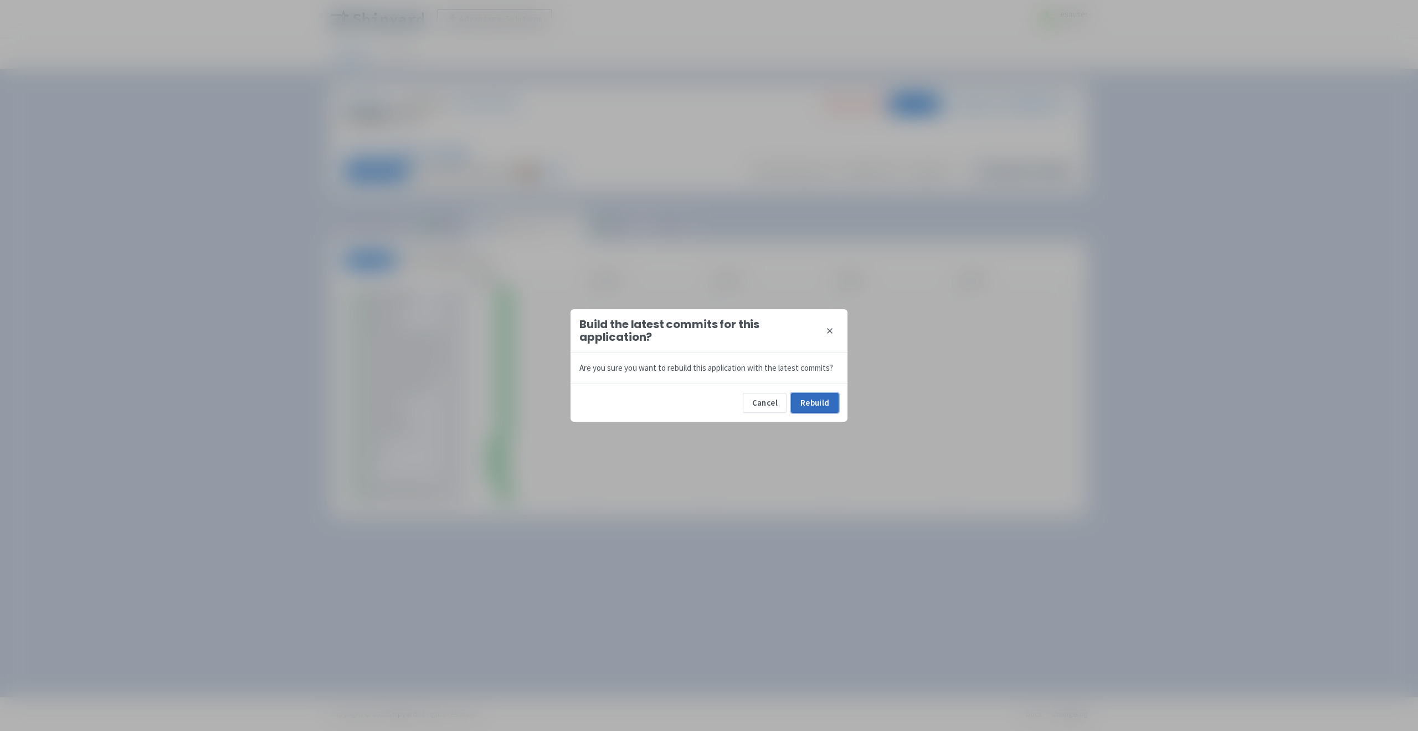
click at [805, 393] on button "Rebuild" at bounding box center [815, 403] width 48 height 20
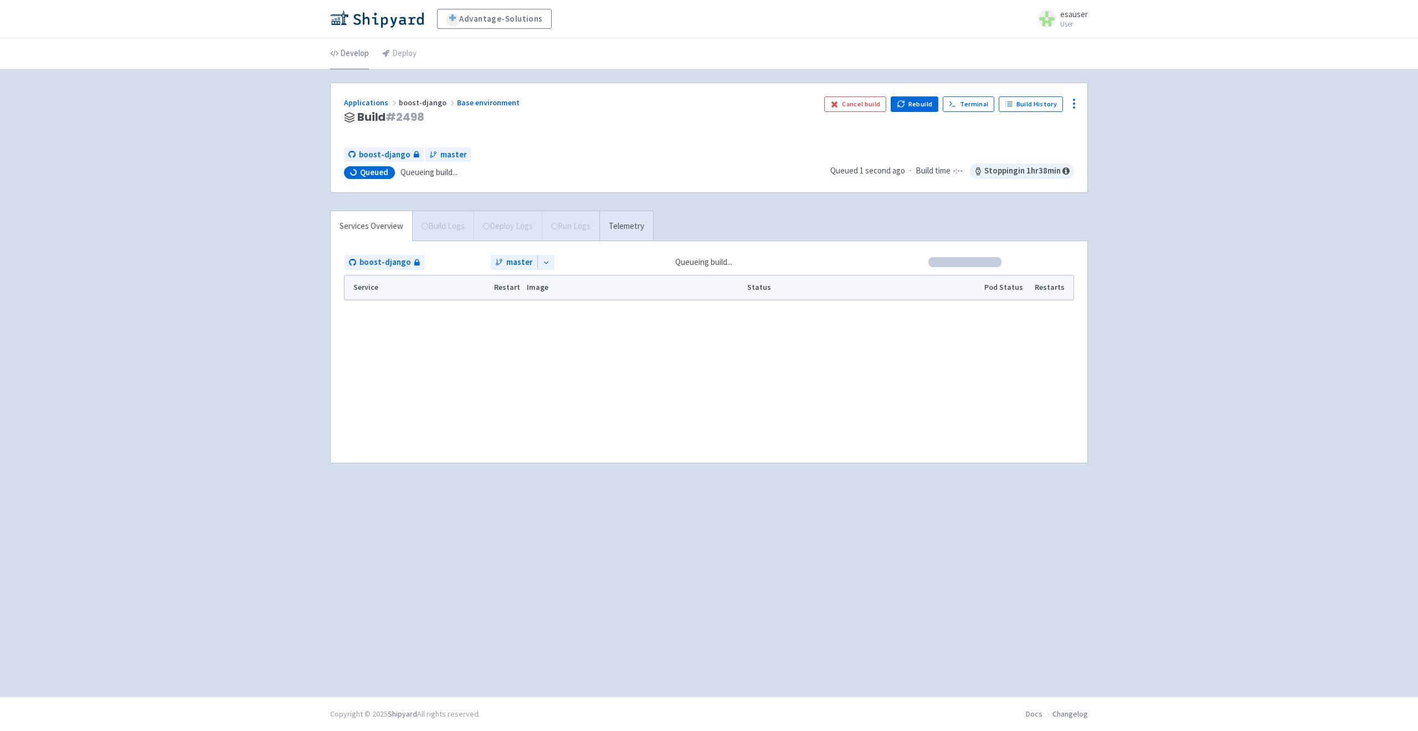
click at [348, 43] on link "Develop" at bounding box center [349, 53] width 39 height 31
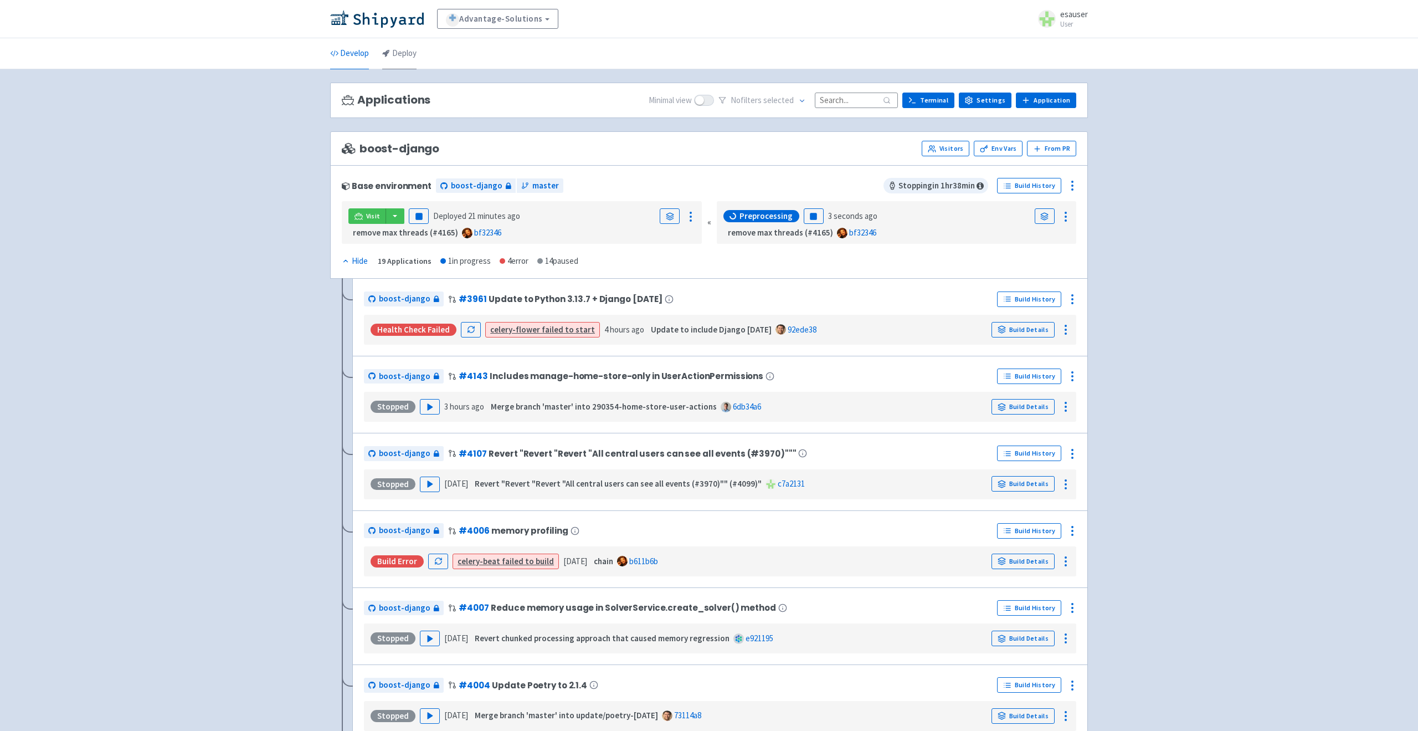
click at [416, 59] on link "Deploy" at bounding box center [399, 53] width 34 height 31
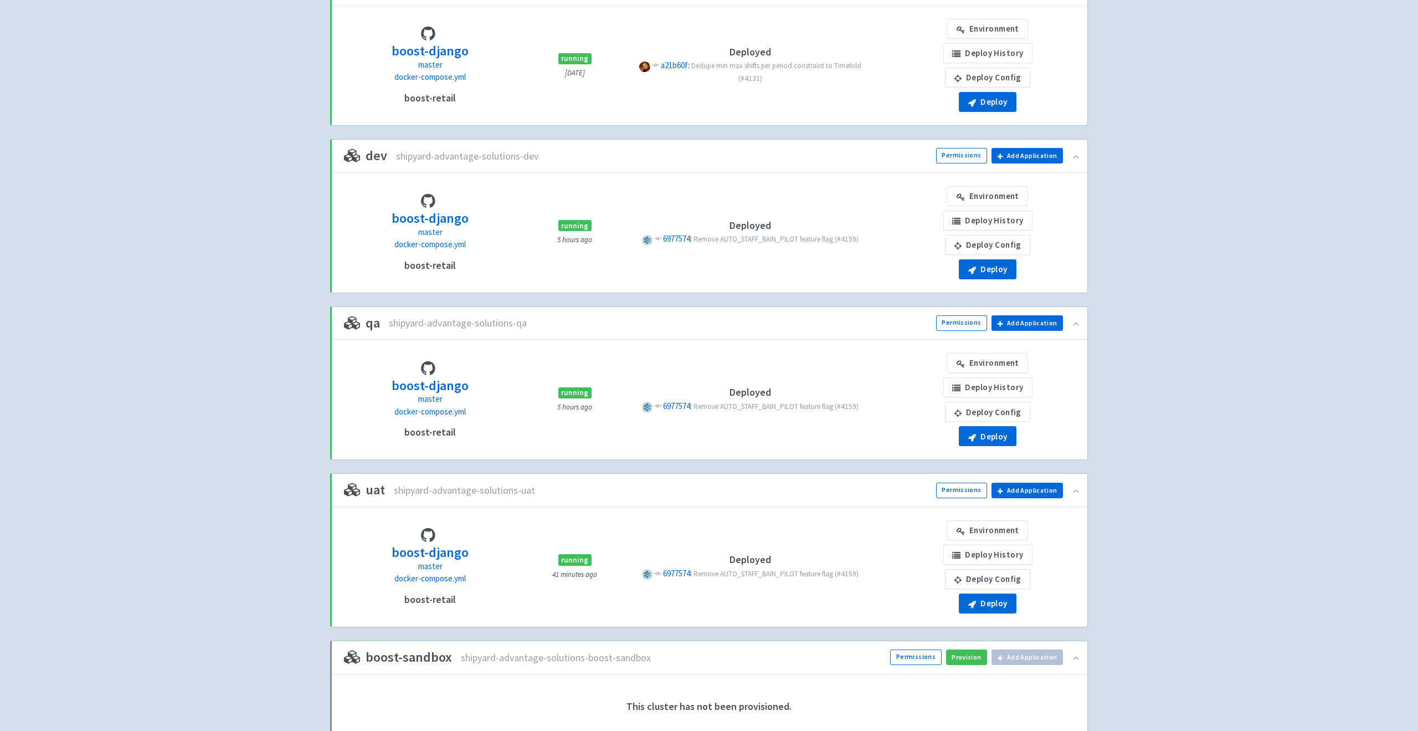
scroll to position [192, 0]
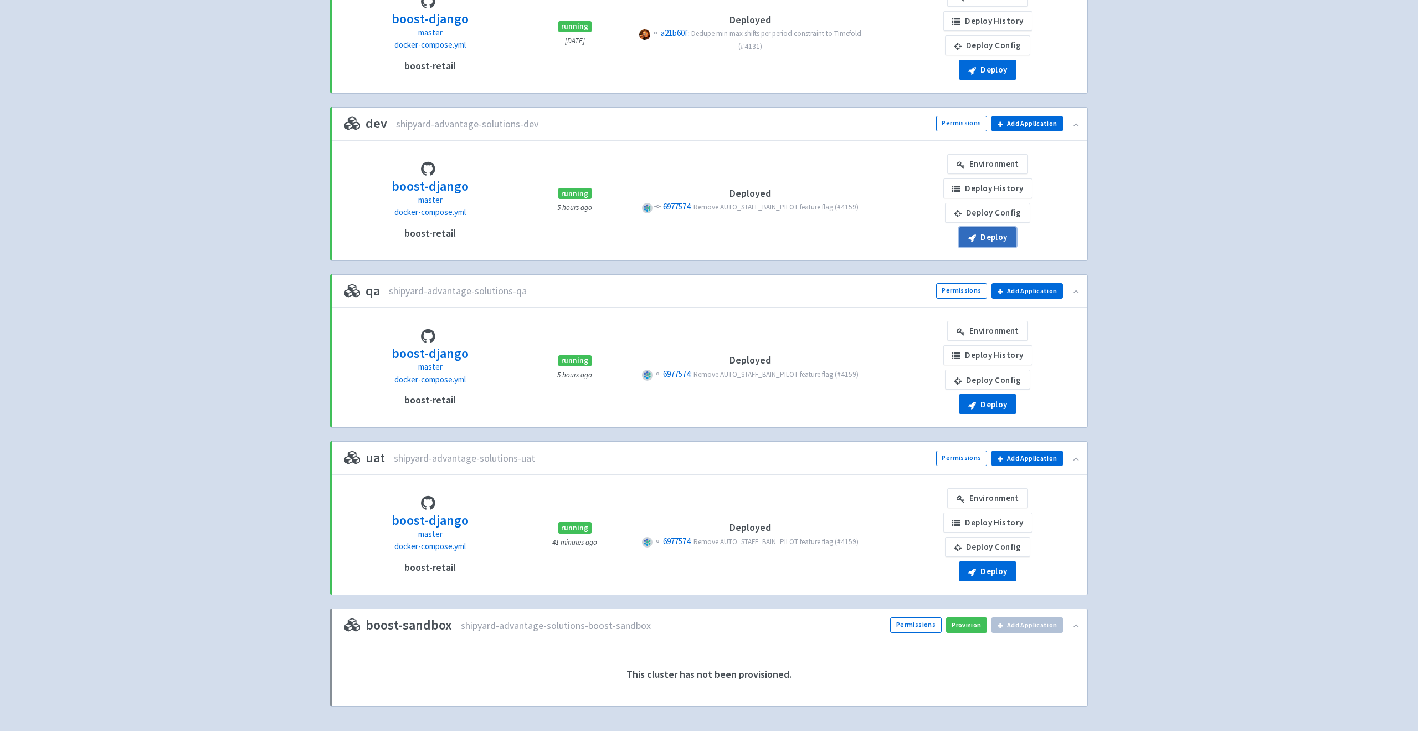
click at [994, 235] on button "Deploy" at bounding box center [988, 237] width 58 height 20
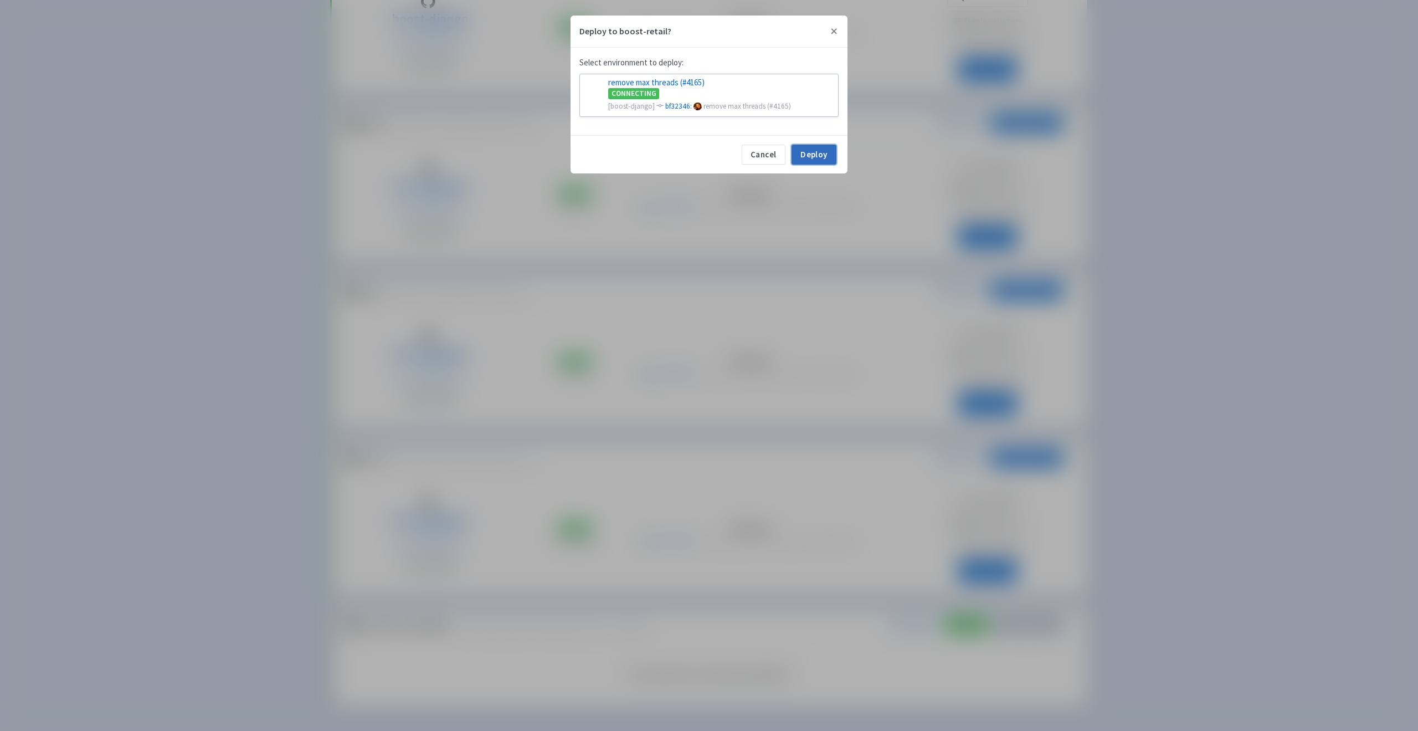
click at [811, 153] on button "Deploy" at bounding box center [814, 155] width 45 height 20
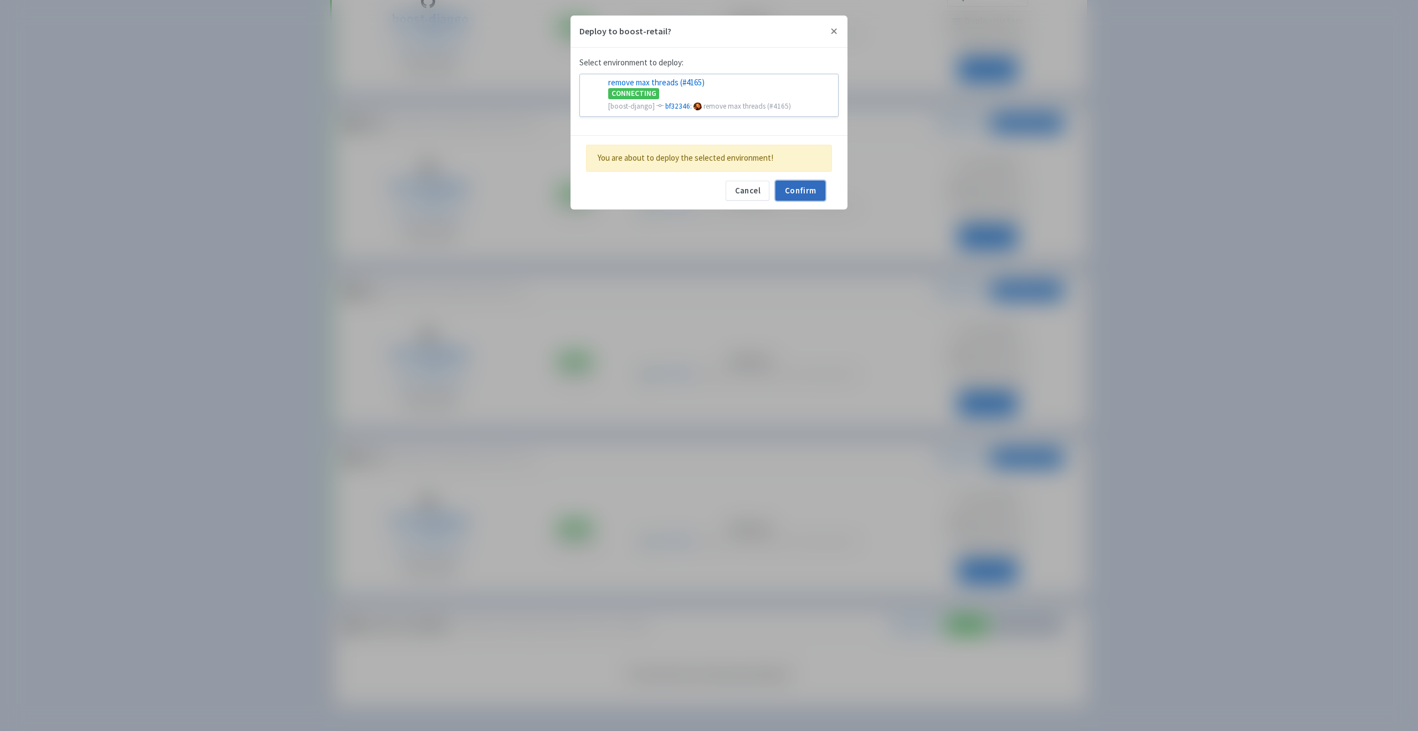
click at [808, 186] on button "Confirm" at bounding box center [801, 191] width 50 height 20
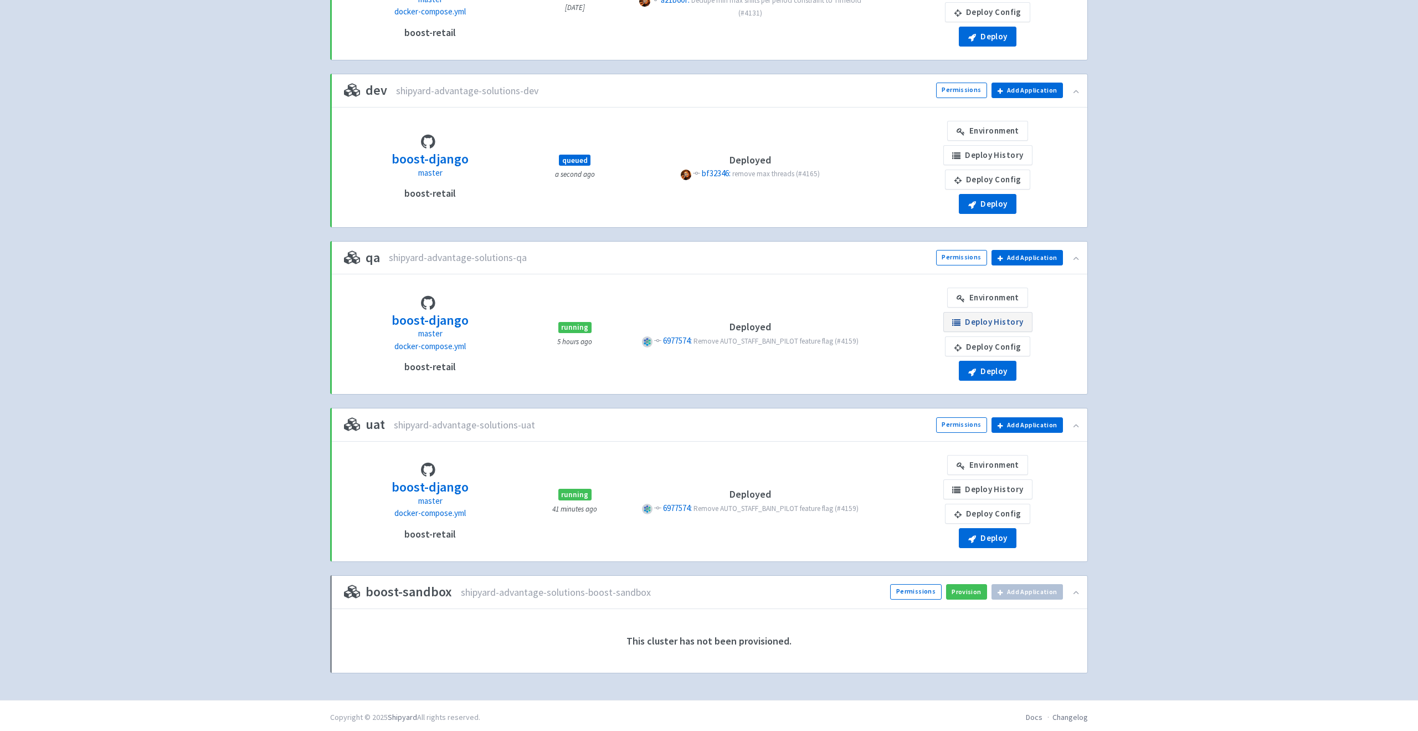
scroll to position [228, 0]
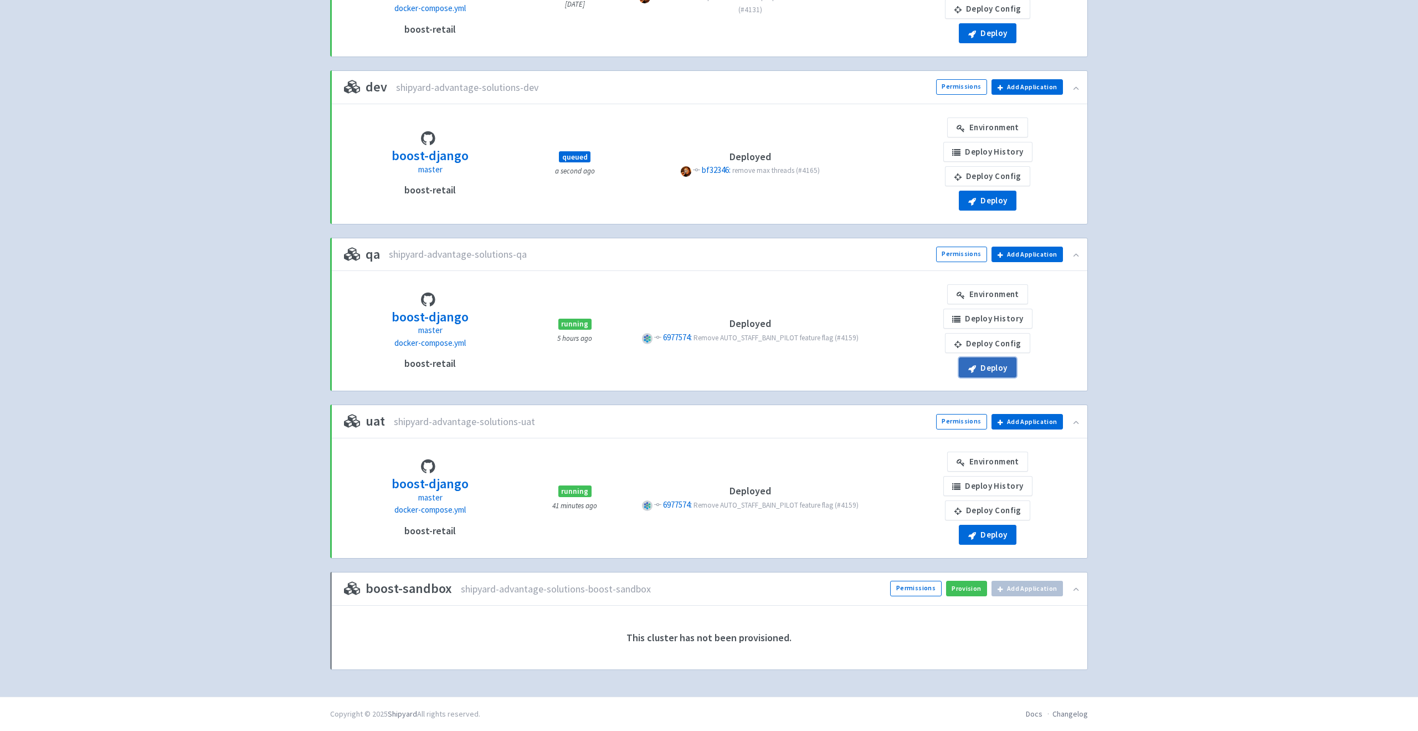
click at [997, 365] on button "Deploy" at bounding box center [988, 367] width 58 height 20
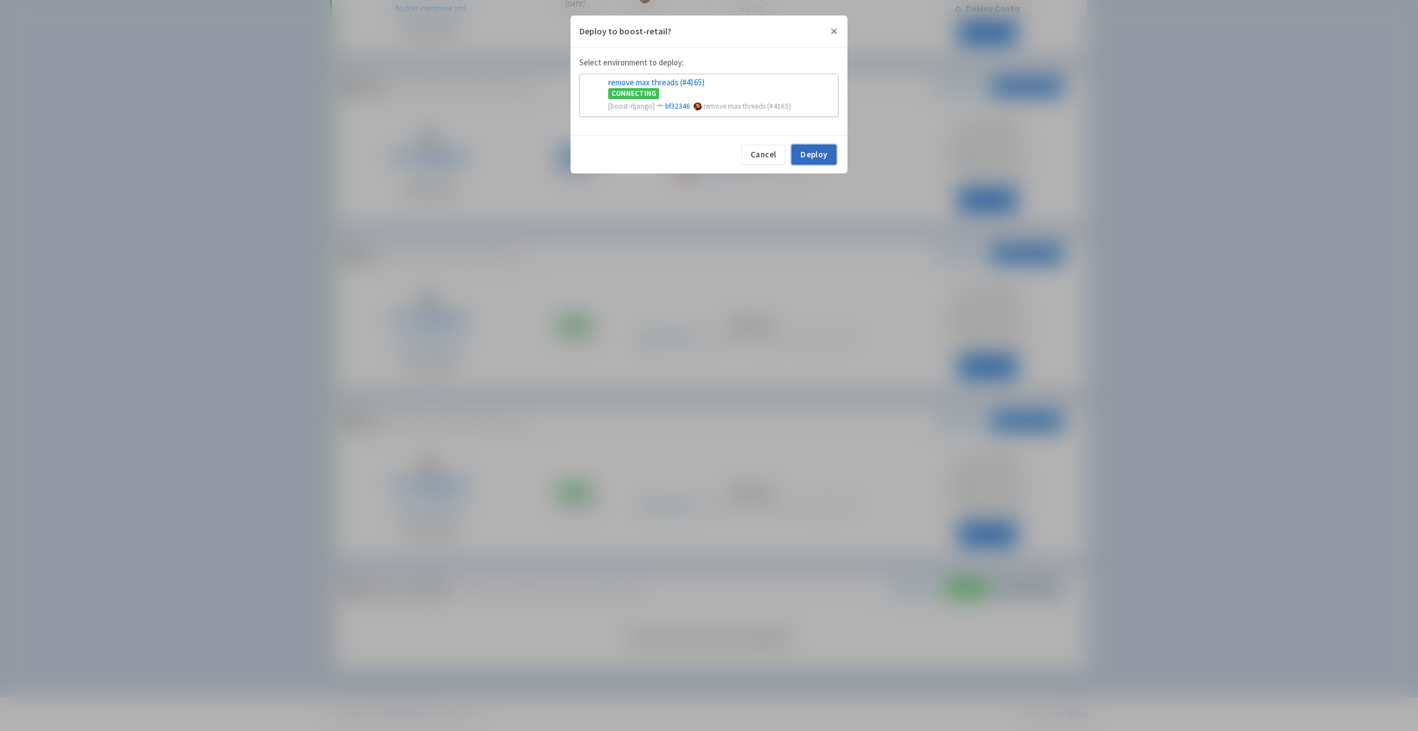
click at [813, 157] on button "Deploy" at bounding box center [814, 155] width 45 height 20
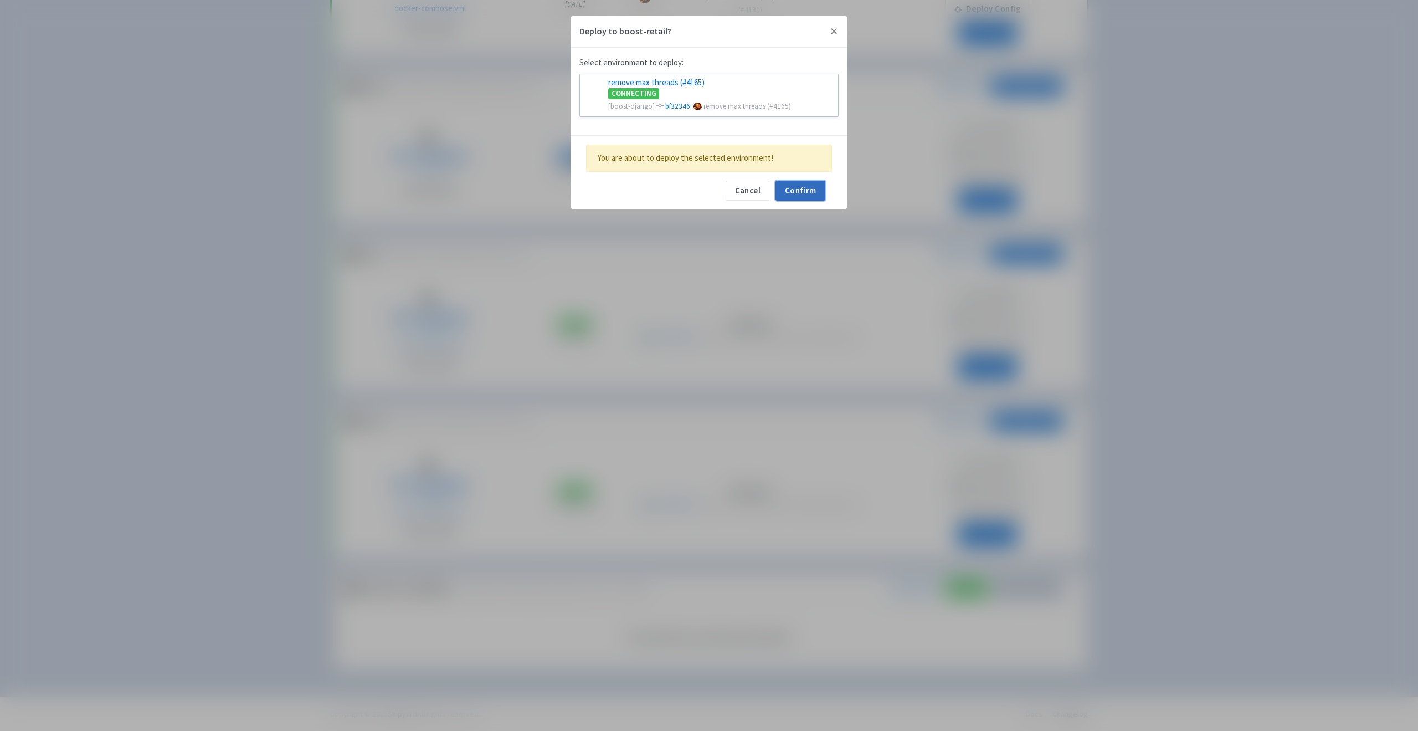
click at [804, 191] on button "Confirm" at bounding box center [801, 191] width 50 height 20
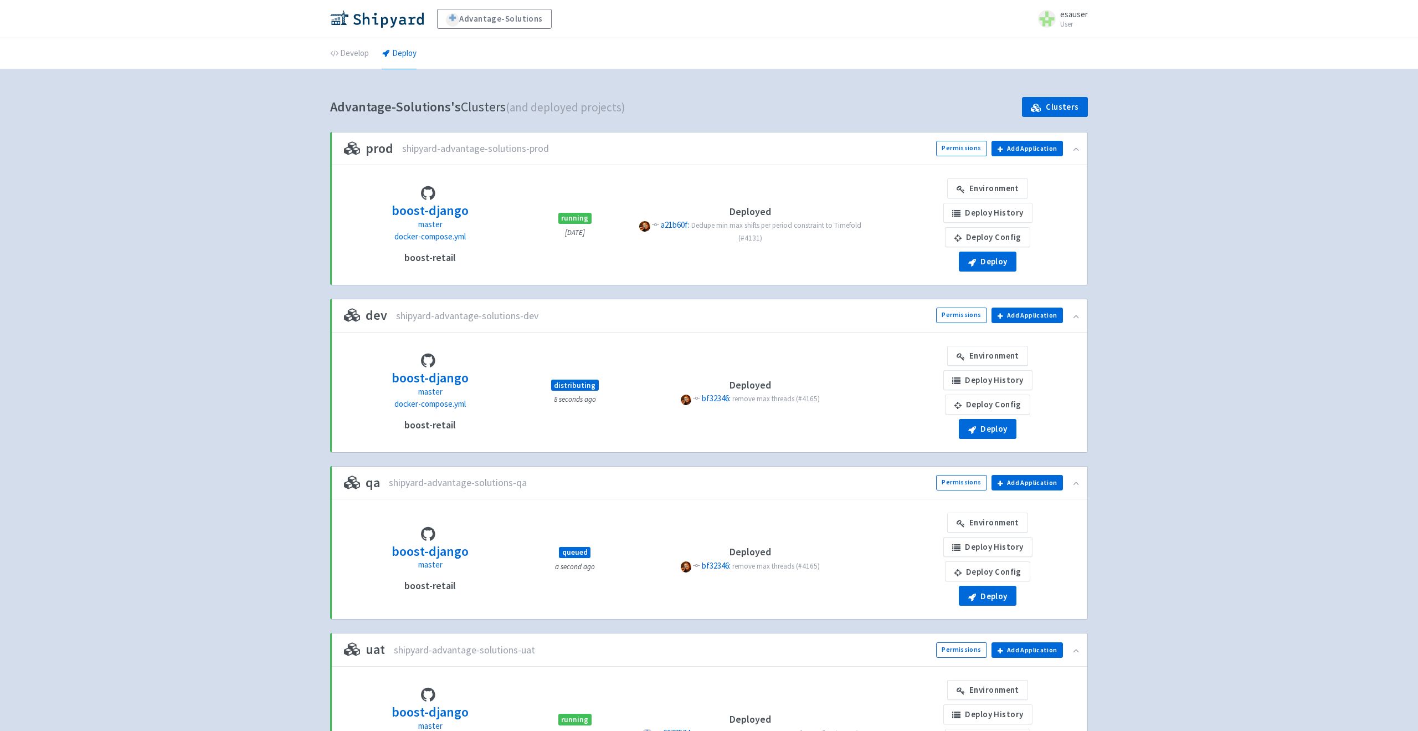
scroll to position [228, 0]
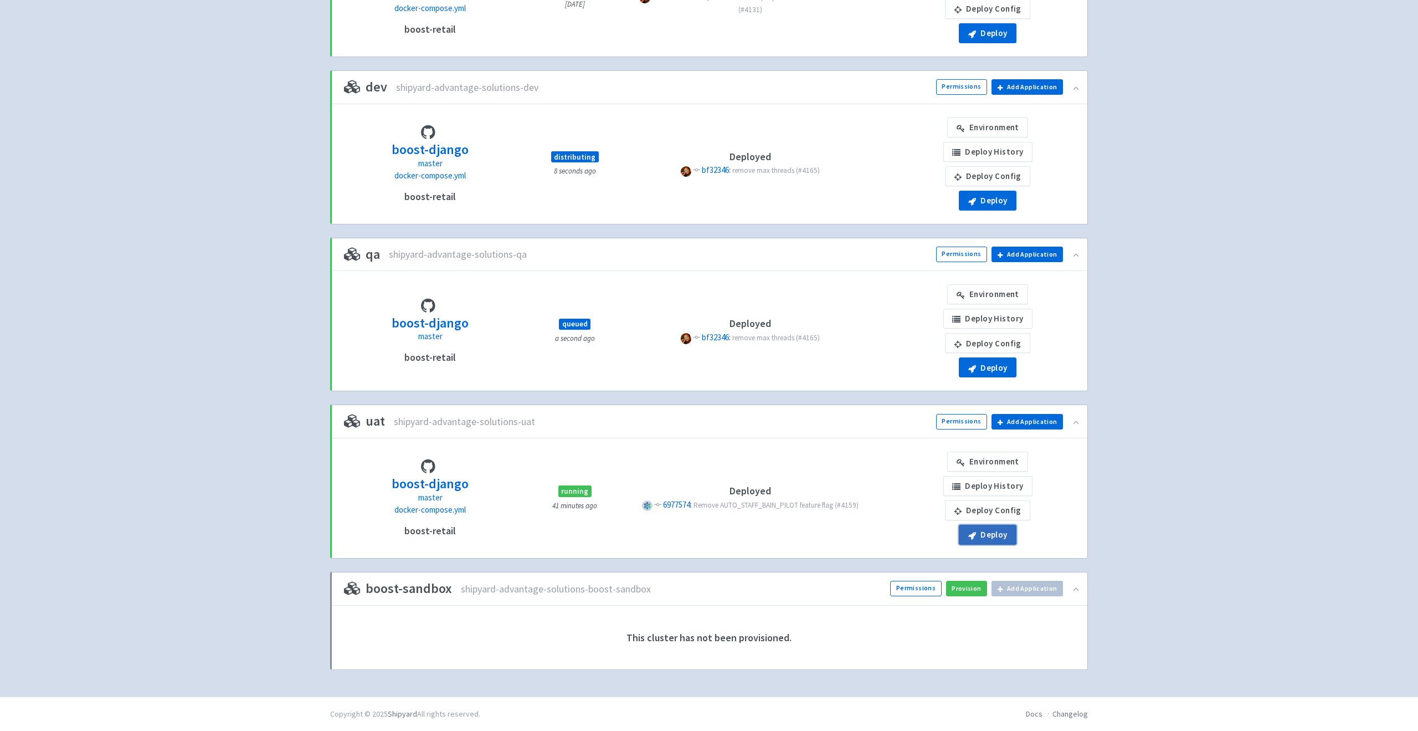
click at [998, 536] on button "Deploy" at bounding box center [988, 535] width 58 height 20
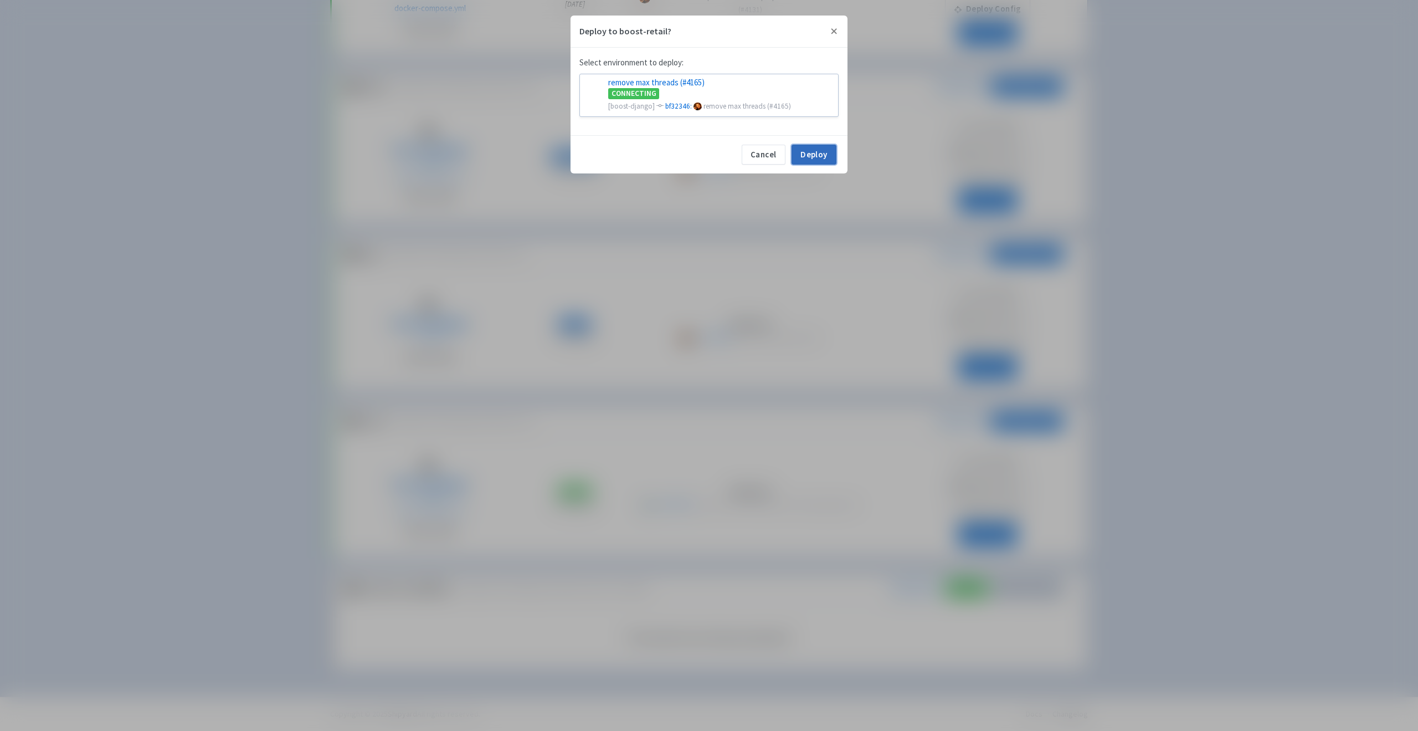
click at [826, 147] on button "Deploy" at bounding box center [814, 155] width 45 height 20
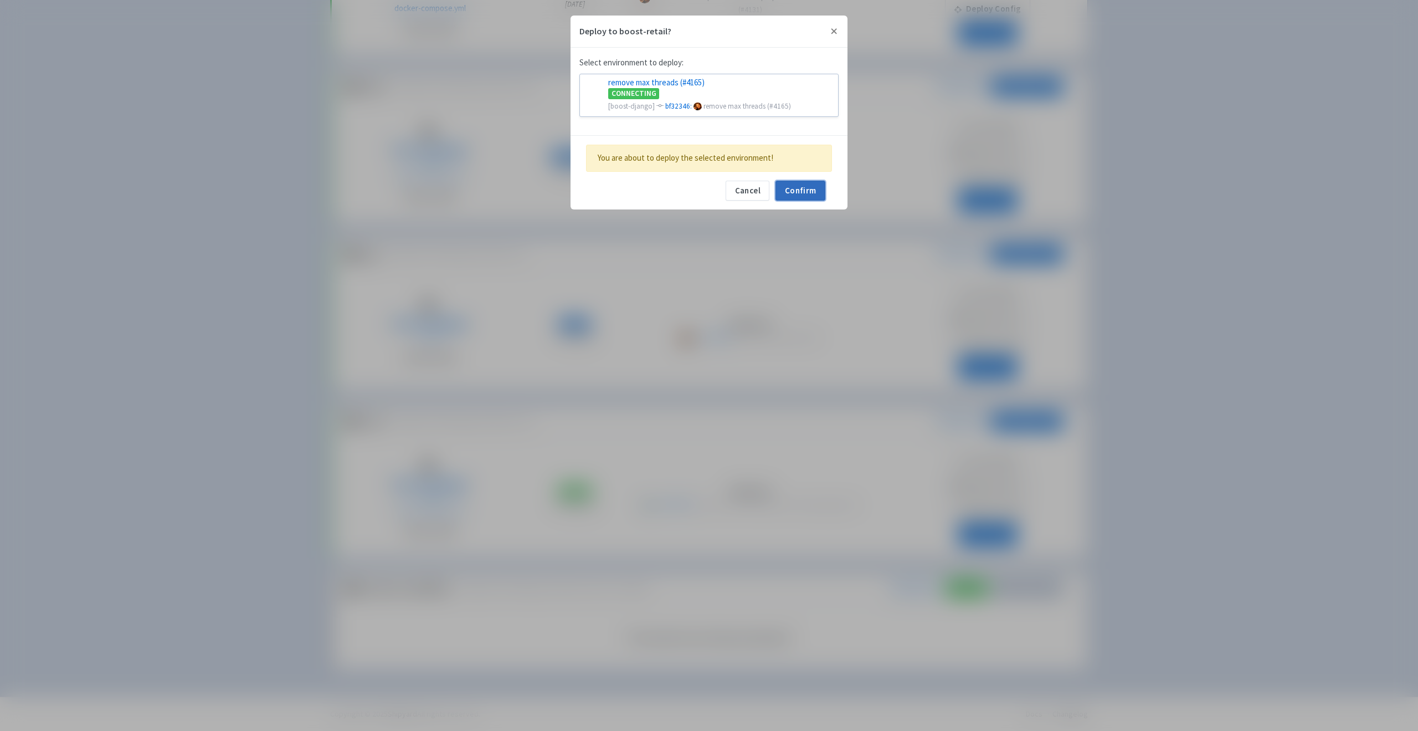
click at [791, 191] on button "Confirm" at bounding box center [801, 191] width 50 height 20
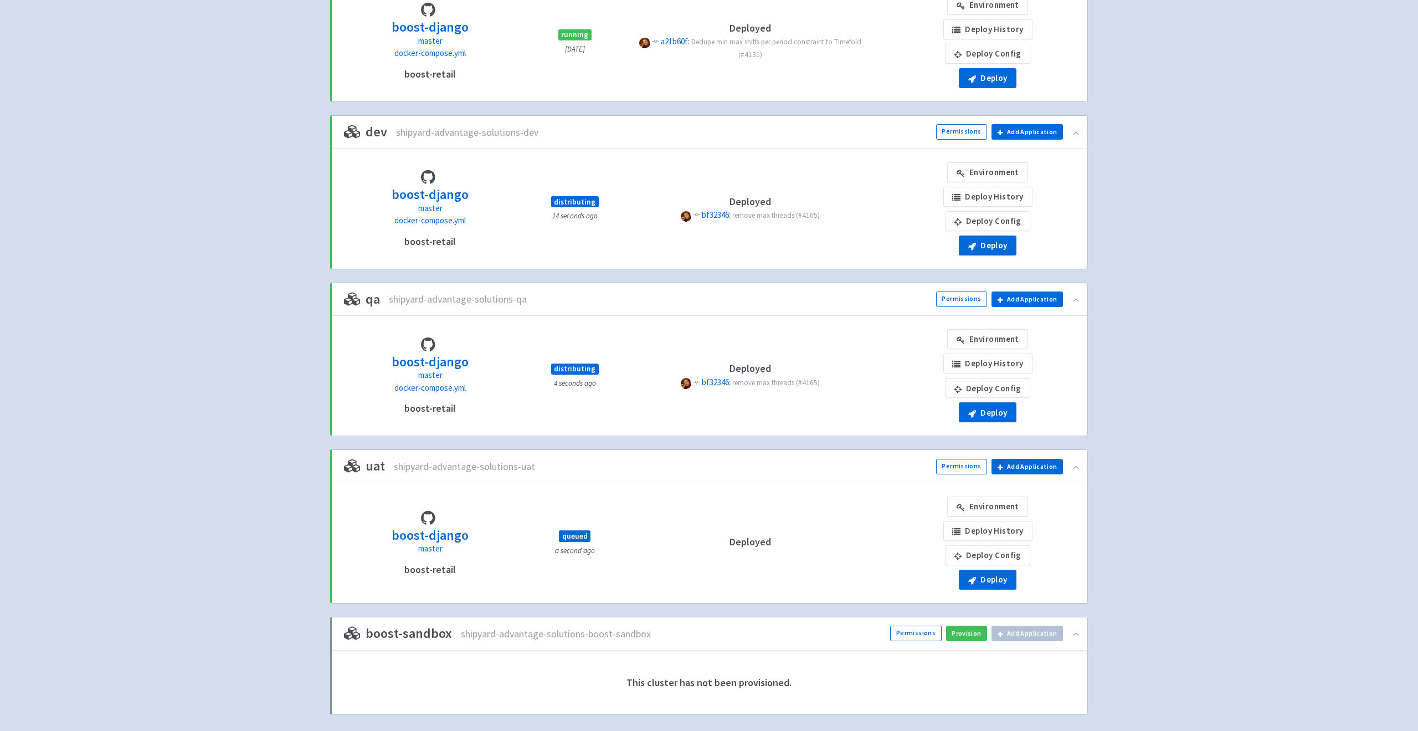
scroll to position [180, 0]
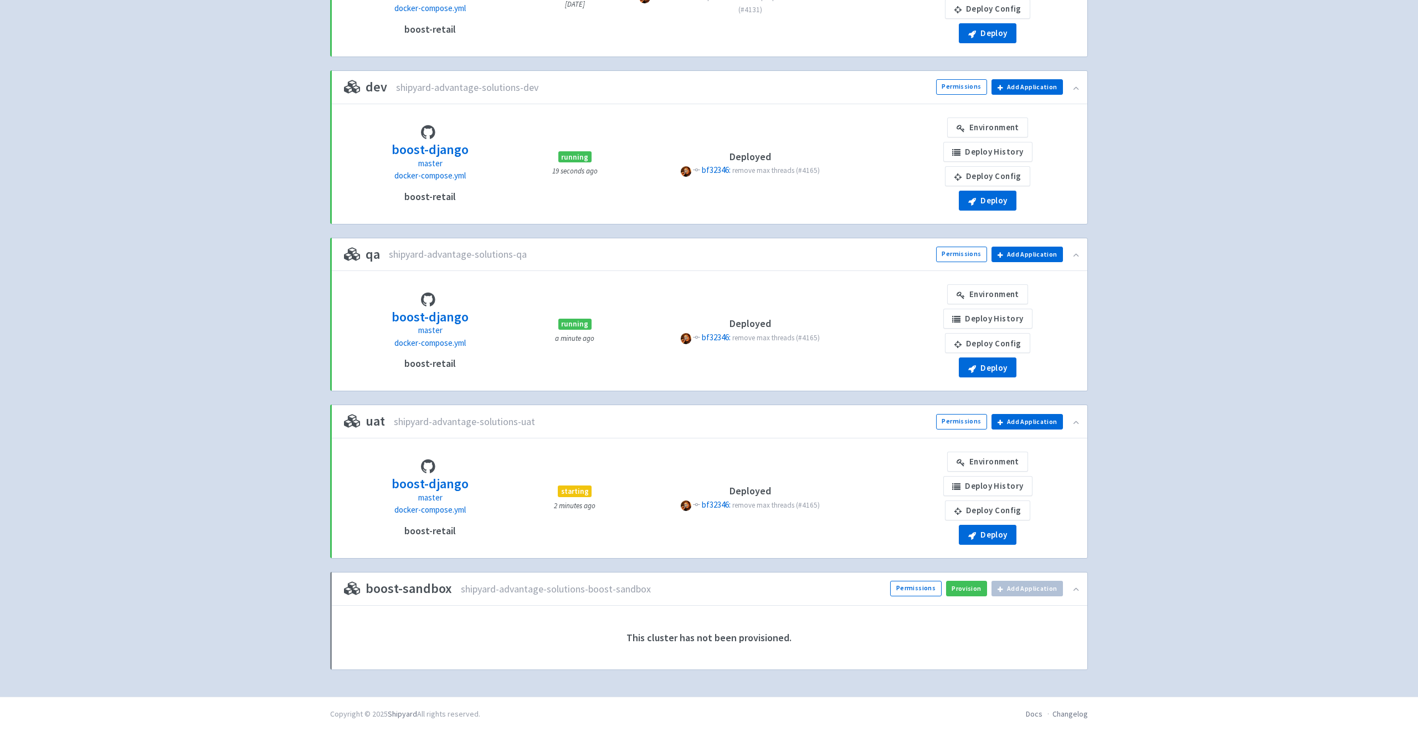
scroll to position [201, 0]
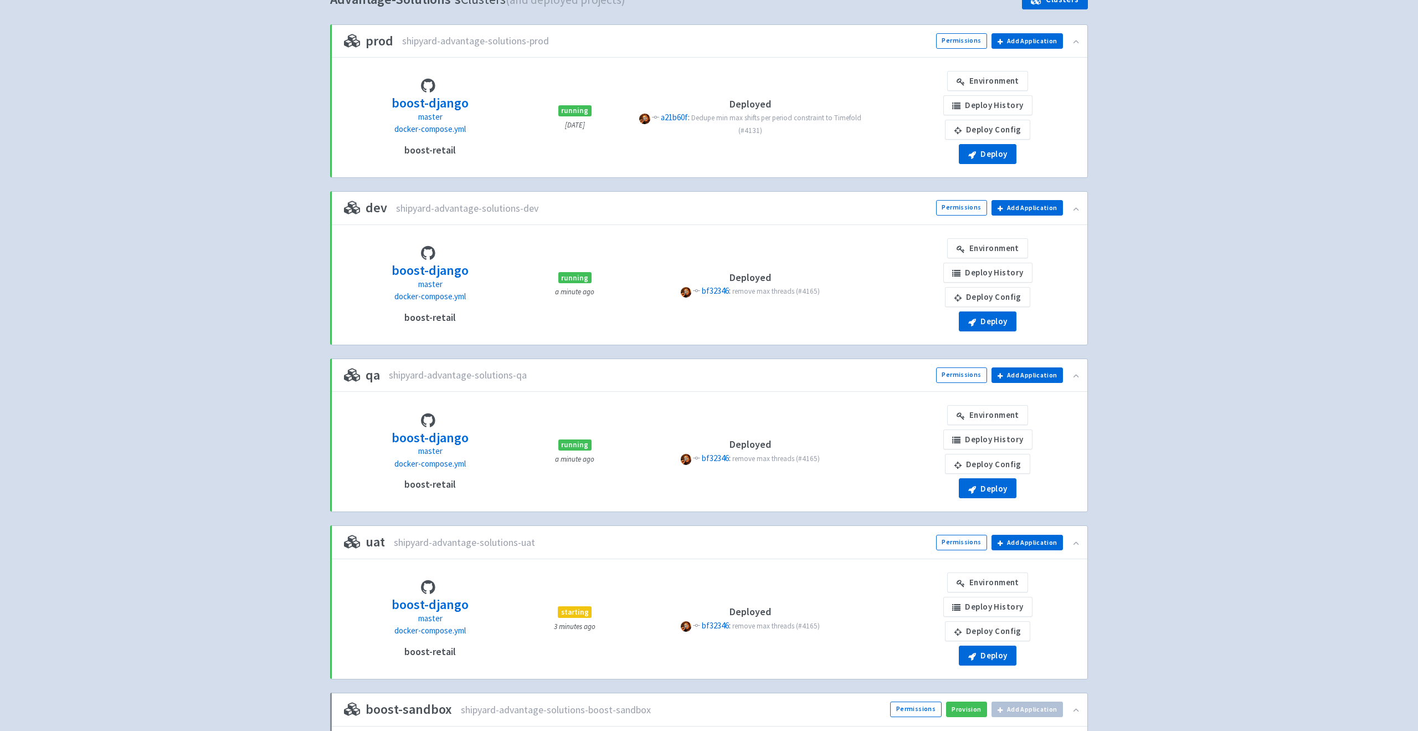
scroll to position [109, 0]
